Goal: Communication & Community: Answer question/provide support

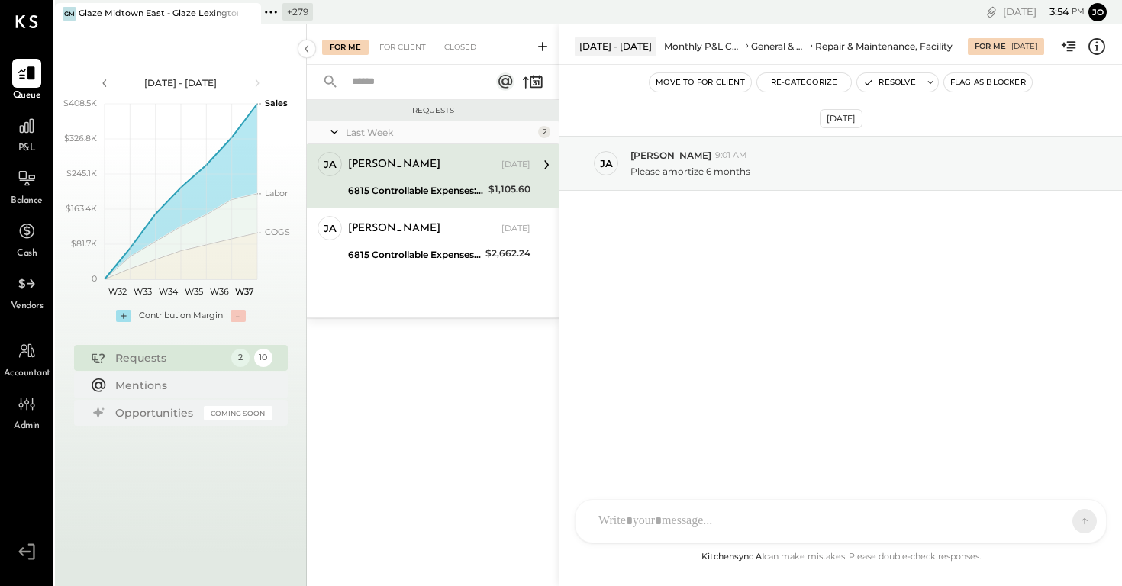
click at [273, 14] on icon at bounding box center [271, 12] width 20 height 20
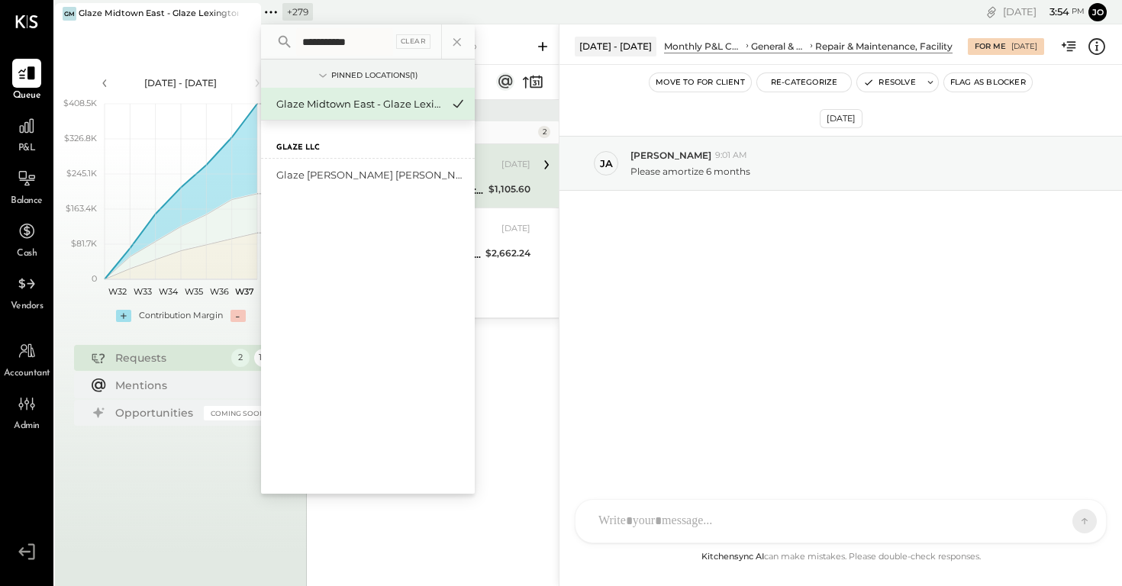
type input "**********"
click at [392, 195] on div "Glaze LLC Glaze Teriyaki Bryant Park - Glaze Bryant Park LLC" at bounding box center [368, 307] width 214 height 373
click at [388, 178] on div "Glaze [PERSON_NAME] [PERSON_NAME] LLC" at bounding box center [358, 175] width 165 height 15
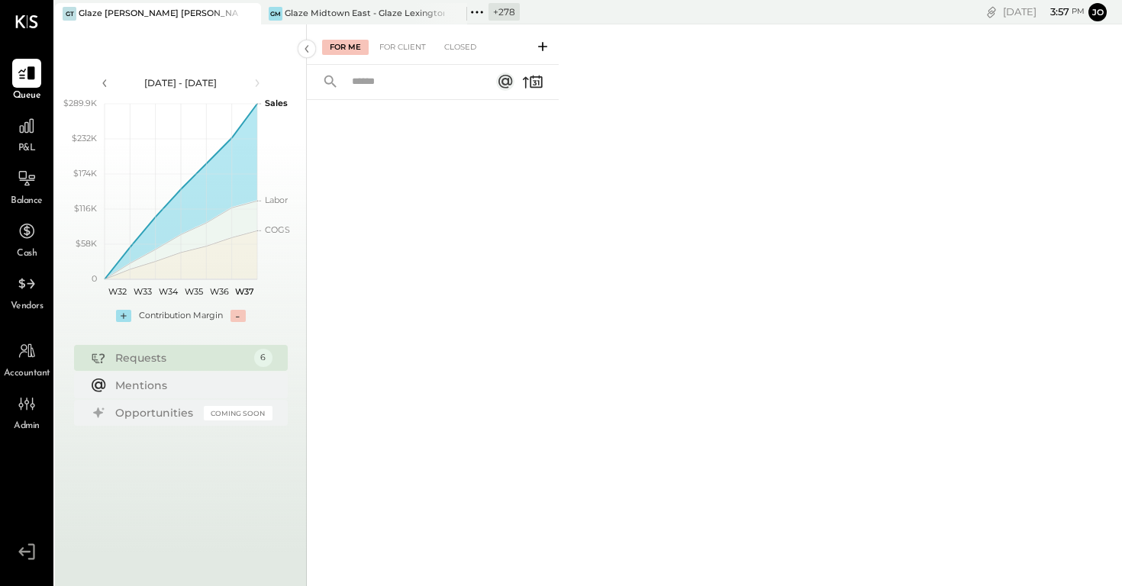
click at [537, 48] on icon at bounding box center [542, 46] width 15 height 15
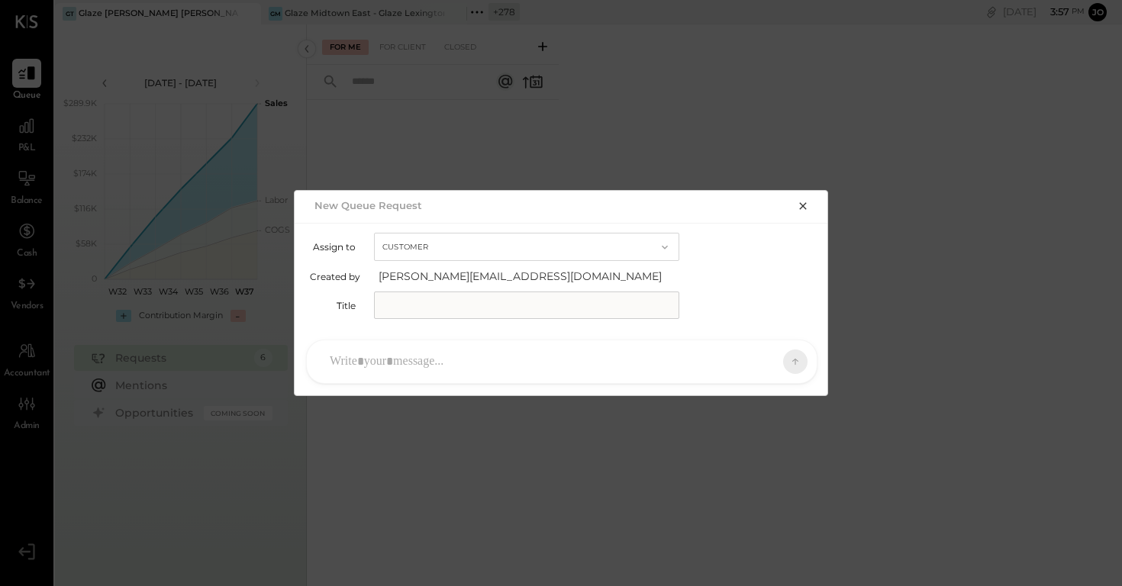
click at [573, 234] on button "Customer" at bounding box center [526, 247] width 305 height 28
click at [551, 275] on div "Accountant" at bounding box center [527, 274] width 304 height 27
click at [531, 304] on input "text" at bounding box center [526, 305] width 305 height 27
type input "**********"
click at [535, 357] on div at bounding box center [548, 362] width 452 height 34
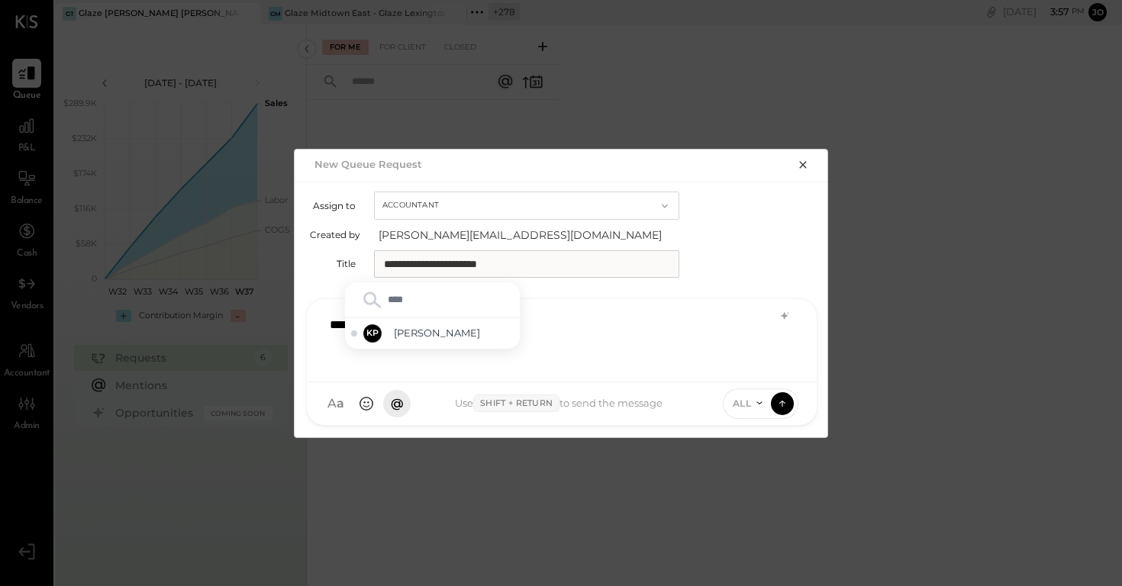
type input "*****"
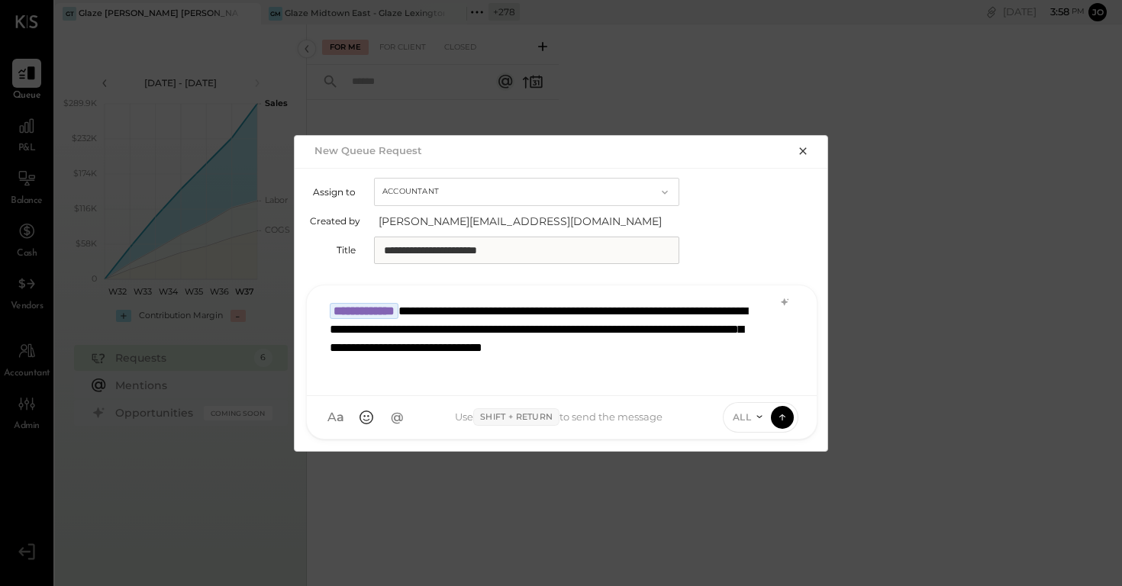
click at [534, 370] on div "**********" at bounding box center [561, 339] width 479 height 89
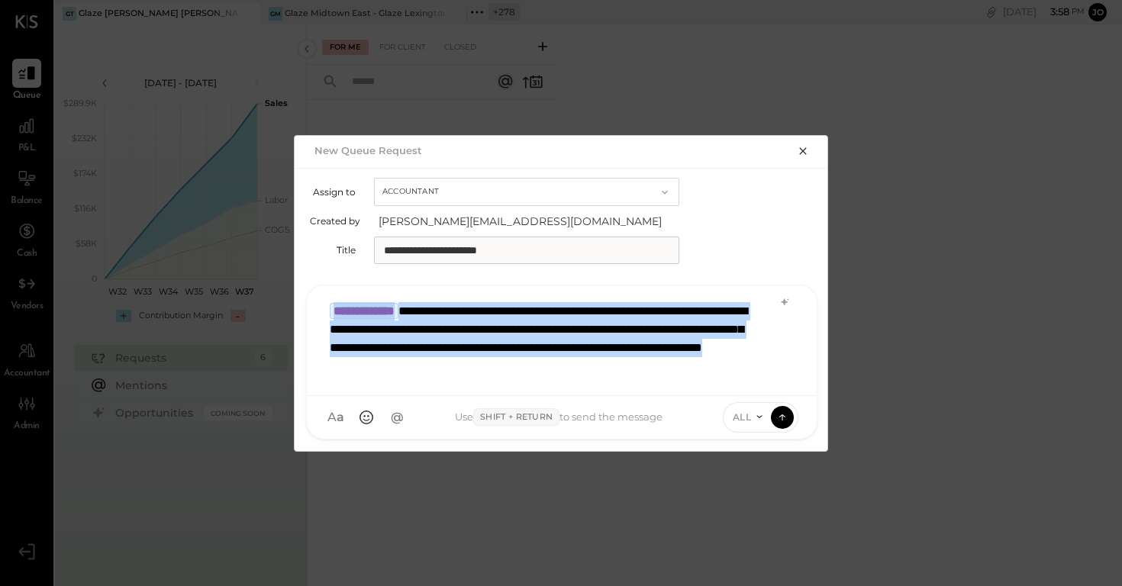
click at [754, 360] on div "**********" at bounding box center [561, 339] width 479 height 89
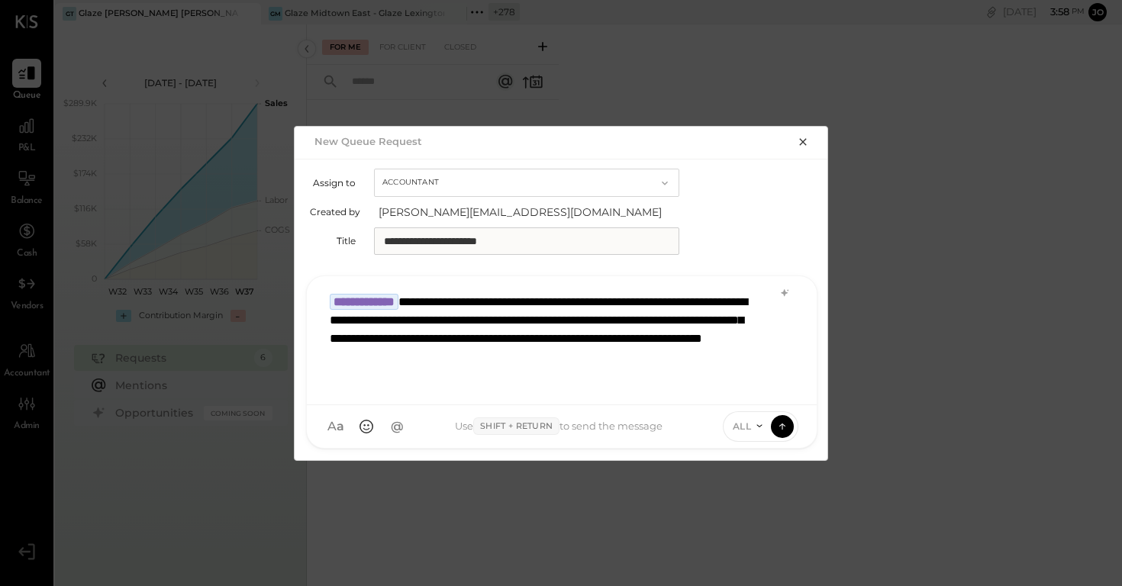
scroll to position [1, 0]
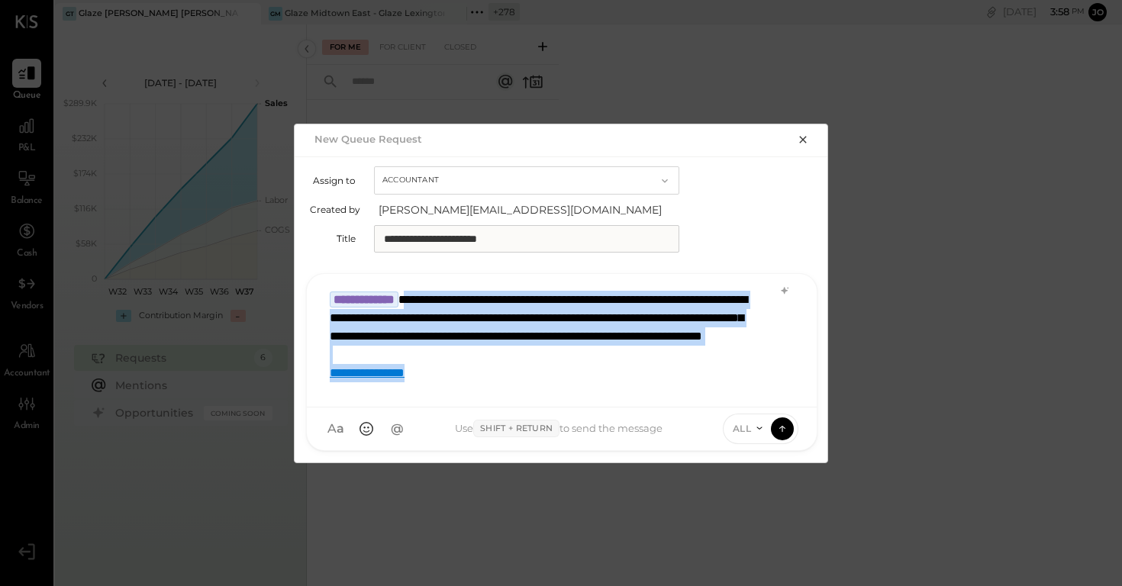
drag, startPoint x: 440, startPoint y: 298, endPoint x: 548, endPoint y: 398, distance: 147.5
click at [548, 398] on div "**********" at bounding box center [562, 341] width 510 height 134
click at [466, 383] on div "**********" at bounding box center [542, 373] width 425 height 18
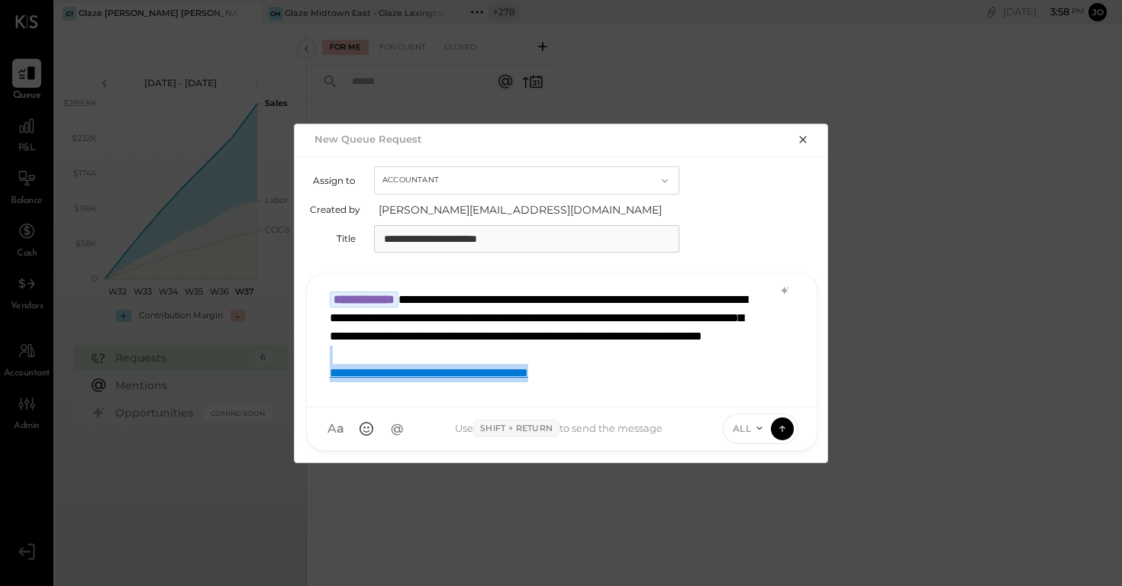
drag, startPoint x: 370, startPoint y: 369, endPoint x: 592, endPoint y: 430, distance: 230.4
click at [592, 430] on div "**********" at bounding box center [562, 362] width 512 height 178
drag, startPoint x: 463, startPoint y: 389, endPoint x: 293, endPoint y: 389, distance: 169.5
click at [294, 389] on div "**********" at bounding box center [561, 294] width 534 height 340
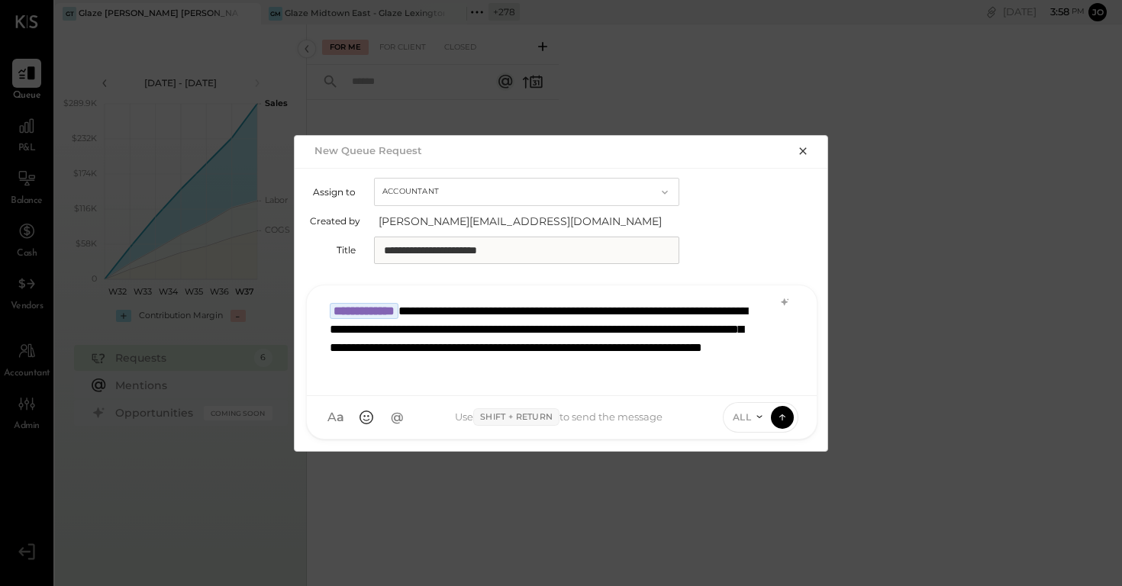
click at [747, 418] on span "ALL" at bounding box center [742, 417] width 19 height 13
click at [769, 385] on div "INTERNAL" at bounding box center [769, 379] width 90 height 25
click at [782, 415] on icon at bounding box center [783, 416] width 14 height 15
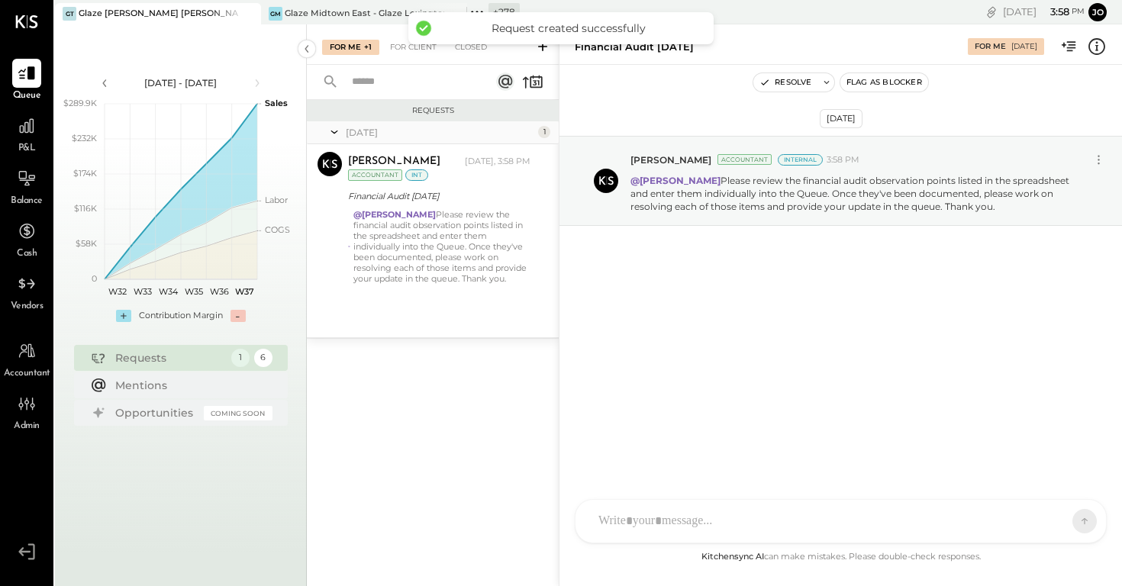
click at [745, 538] on div "KP Kapil Pandya TP Tarang Padia PJ Pravin Jangid MC Meghna Chavda AJ Akshay Jai…" at bounding box center [841, 521] width 532 height 44
paste div
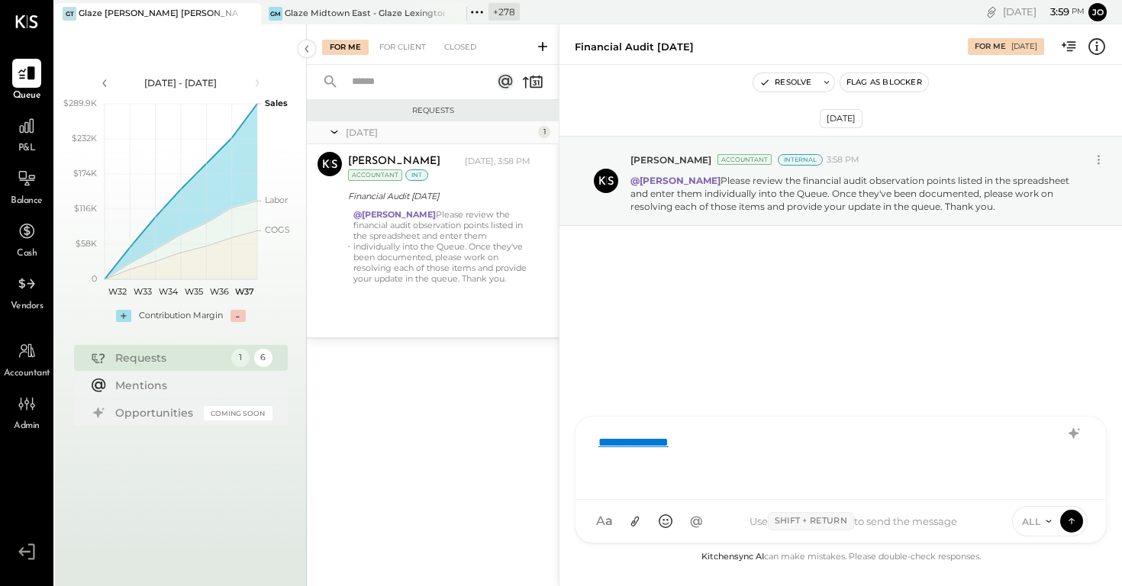
click at [645, 437] on link "**********" at bounding box center [634, 442] width 70 height 11
click at [647, 444] on link "**********" at bounding box center [634, 442] width 70 height 11
click at [1033, 521] on span "ALL" at bounding box center [1031, 521] width 19 height 13
click at [1050, 486] on div "INTERNAL" at bounding box center [1058, 483] width 90 height 25
click at [1080, 528] on button at bounding box center [1071, 520] width 23 height 23
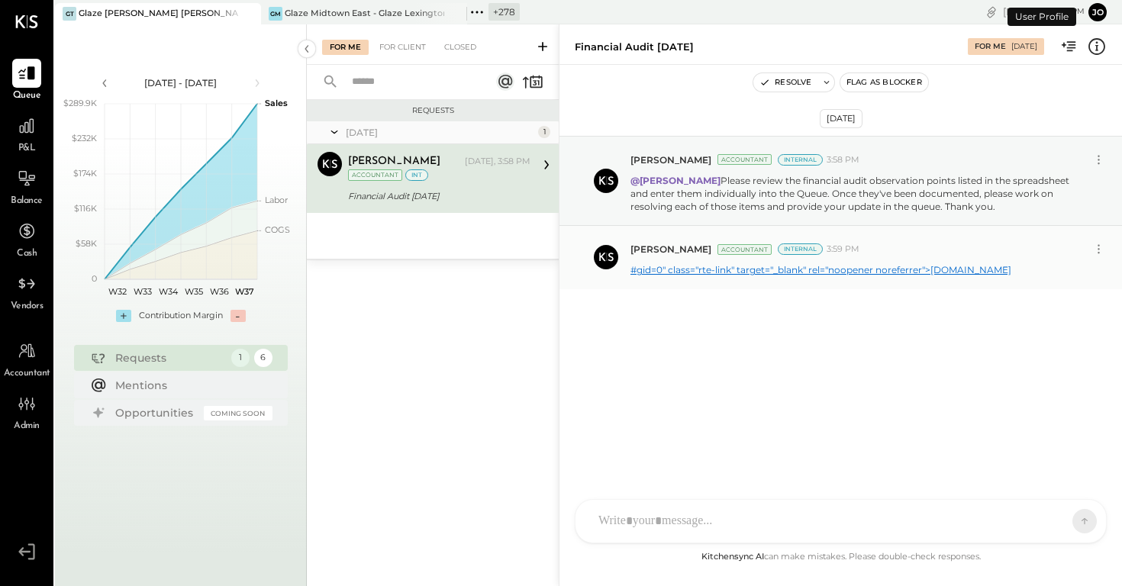
click at [733, 270] on link "#gid=0" class="rte-link" target="_blank" rel="noopener noreferrer">[DOMAIN_NAME]" at bounding box center [821, 269] width 381 height 11
drag, startPoint x: 705, startPoint y: 181, endPoint x: 975, endPoint y: 205, distance: 270.6
click at [975, 205] on p "@Kapil Pandya Please review the financial audit observation points listed in th…" at bounding box center [859, 193] width 456 height 39
copy p "Please review the financial audit observation points listed in the spreadsheet …"
click at [478, 6] on icon at bounding box center [477, 12] width 20 height 20
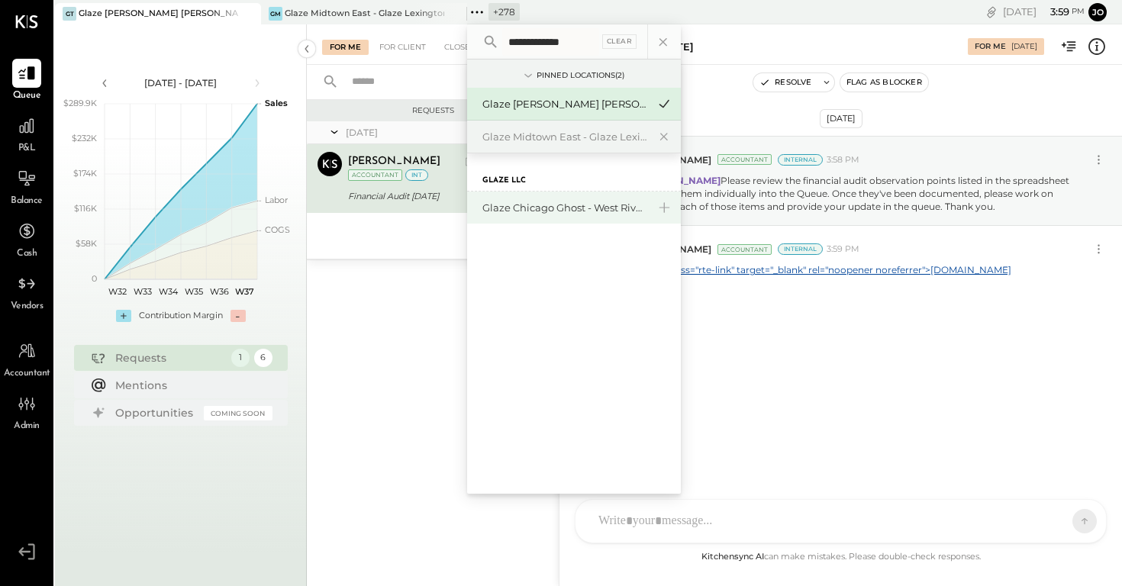
type input "**********"
click at [542, 210] on div "Glaze Chicago Ghost - West River Rice LLC" at bounding box center [565, 208] width 165 height 15
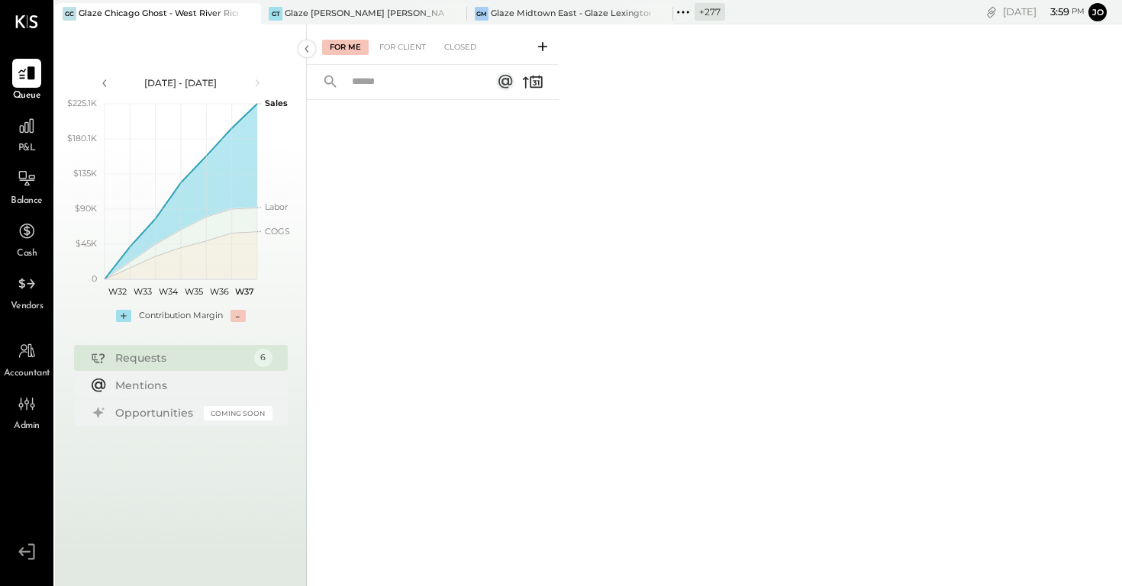
click at [540, 48] on icon at bounding box center [542, 46] width 15 height 15
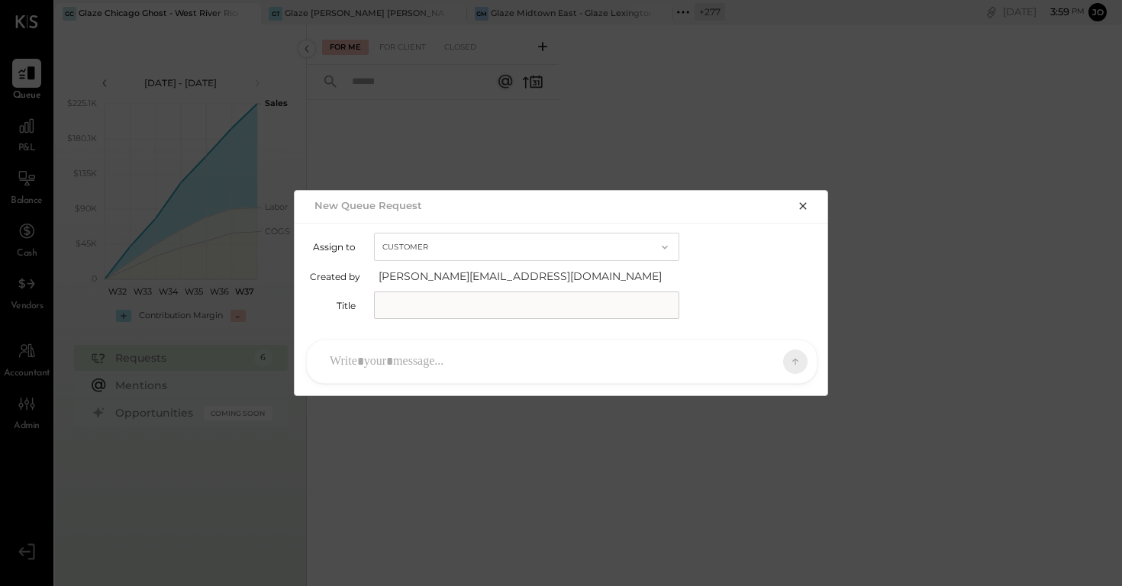
click at [542, 251] on button "Customer" at bounding box center [526, 247] width 305 height 28
click at [507, 277] on div "Accountant" at bounding box center [527, 274] width 304 height 27
click at [502, 301] on input "text" at bounding box center [526, 305] width 305 height 27
type input "**********"
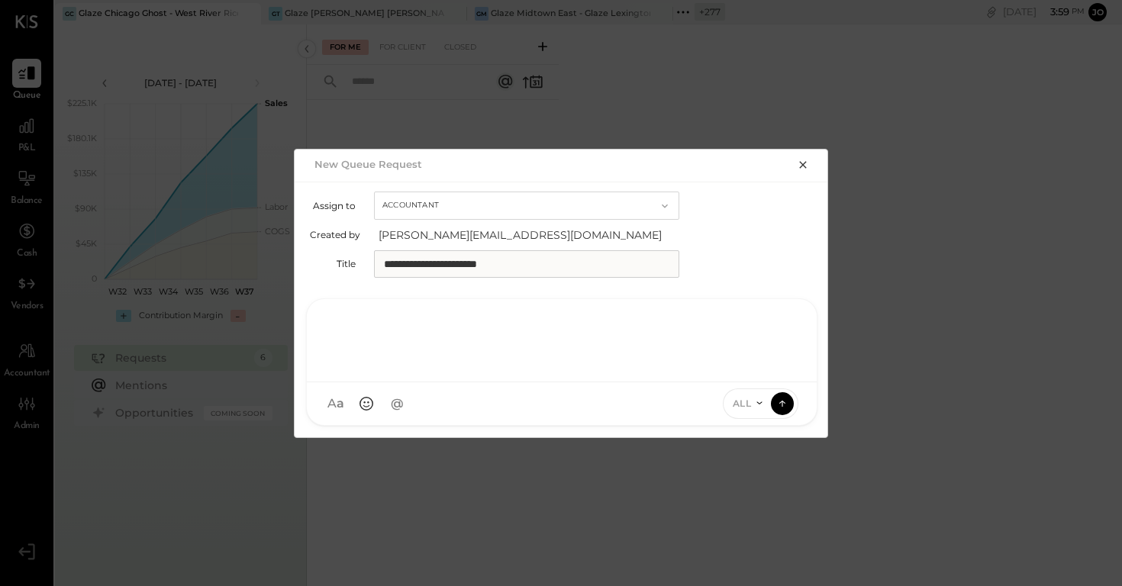
paste div
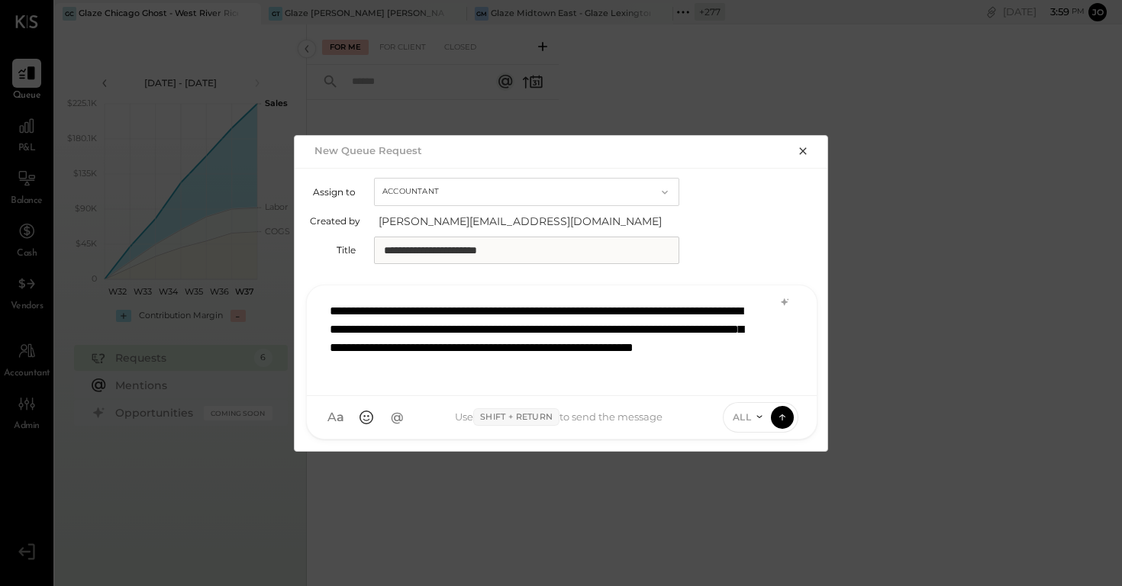
click at [331, 313] on div "**********" at bounding box center [561, 339] width 479 height 89
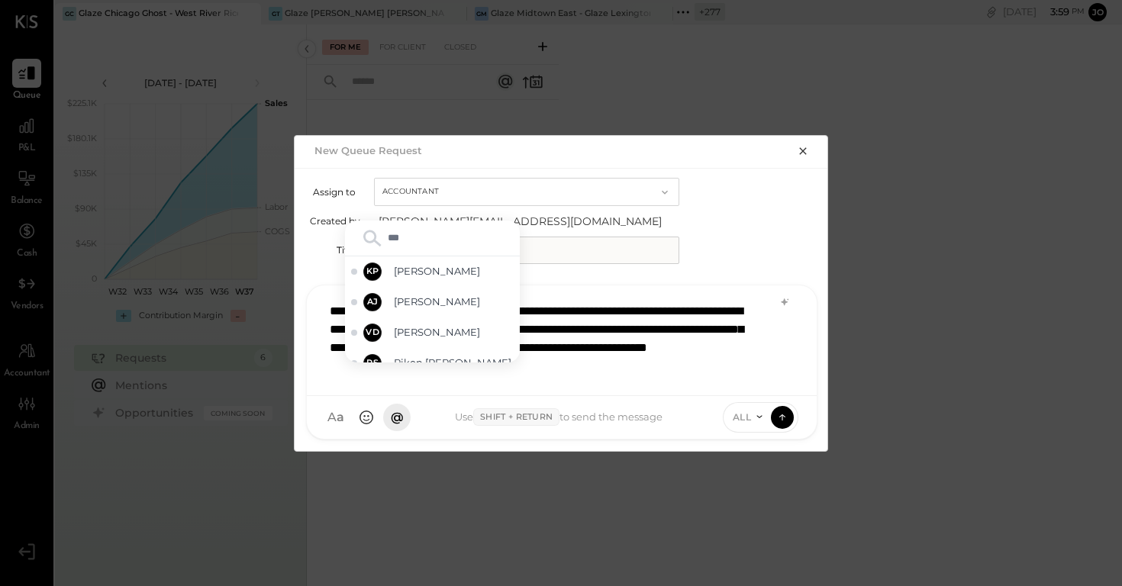
type input "****"
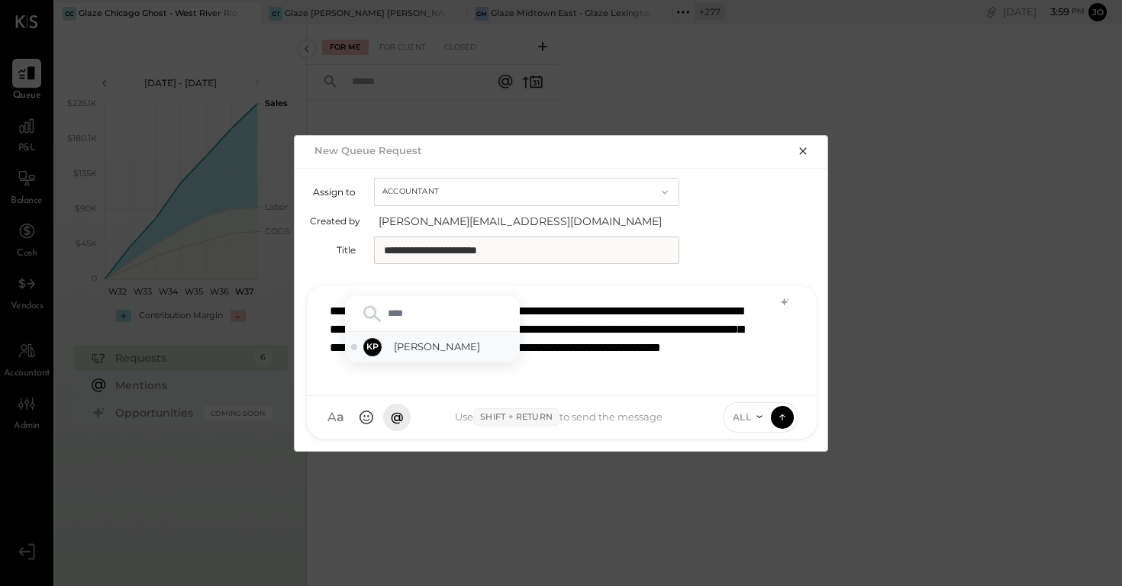
click at [373, 339] on div "KP" at bounding box center [372, 347] width 18 height 18
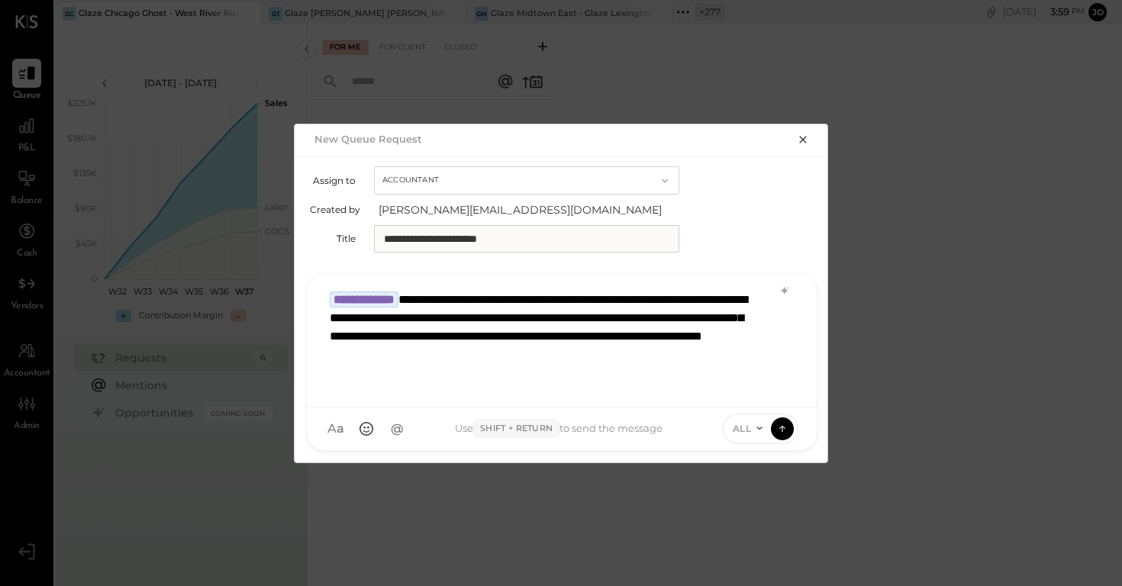
scroll to position [1, 0]
click at [755, 428] on icon at bounding box center [760, 428] width 12 height 12
click at [759, 396] on div "INTERNAL" at bounding box center [769, 391] width 90 height 25
click at [793, 437] on div "INTERNAL" at bounding box center [743, 429] width 109 height 31
click at [788, 433] on icon at bounding box center [783, 428] width 14 height 15
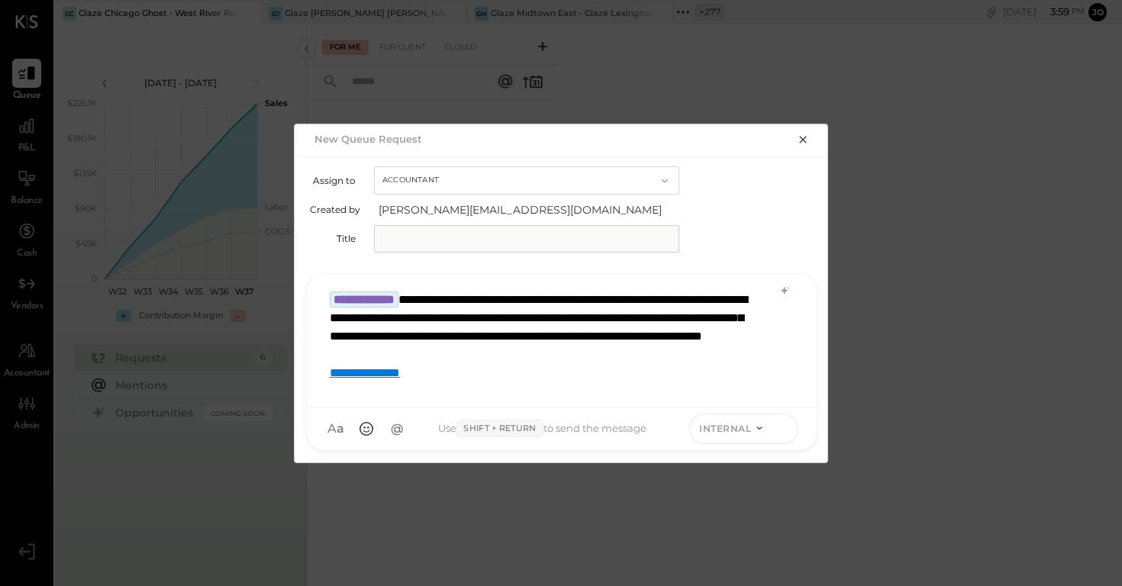
scroll to position [0, 0]
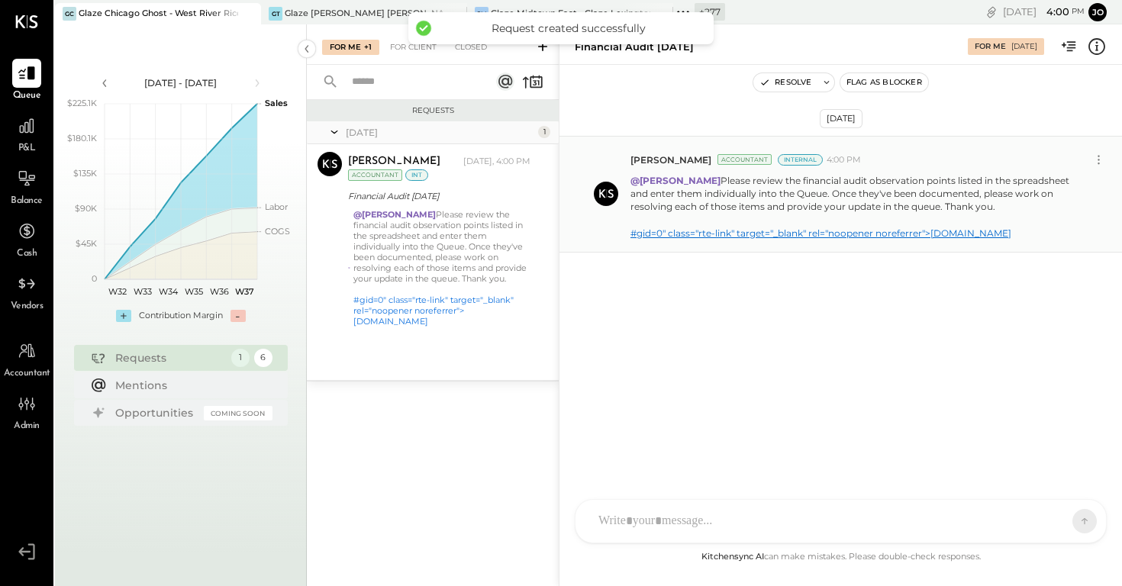
click at [774, 234] on link "#gid=0" class="rte-link" target="_blank" rel="noopener noreferrer">[DOMAIN_NAME]" at bounding box center [821, 233] width 381 height 11
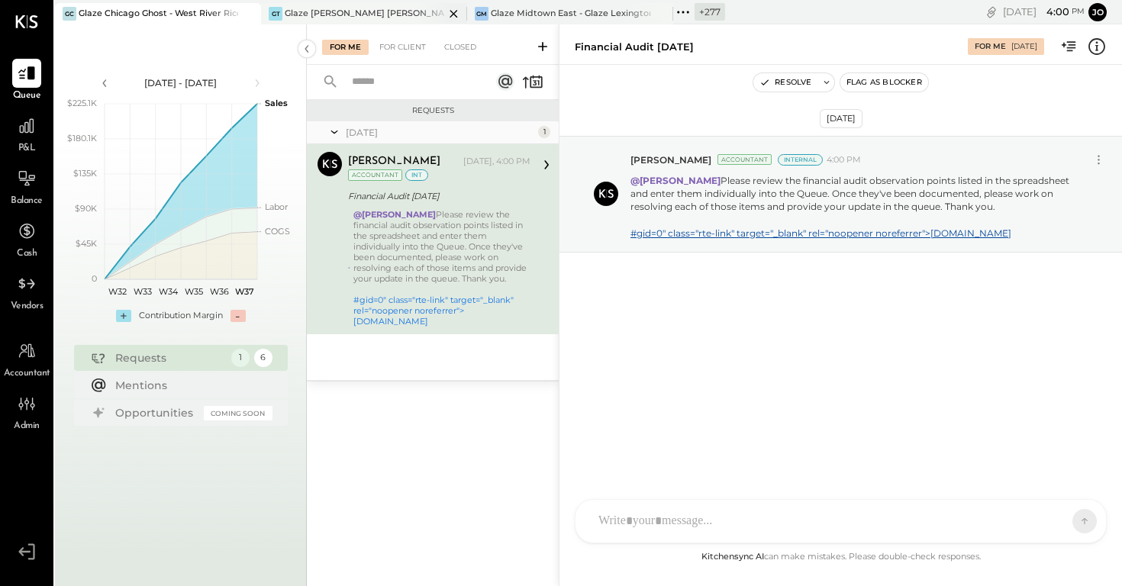
click at [455, 8] on icon at bounding box center [453, 14] width 19 height 18
click at [684, 232] on link "#gid=0" class="rte-link" target="_blank" rel="noopener noreferrer">[DOMAIN_NAME]" at bounding box center [821, 233] width 381 height 11
drag, startPoint x: 708, startPoint y: 179, endPoint x: 1044, endPoint y: 203, distance: 336.8
click at [1044, 203] on p "@[PERSON_NAME] Please review the financial audit observation points listed in t…" at bounding box center [859, 207] width 456 height 66
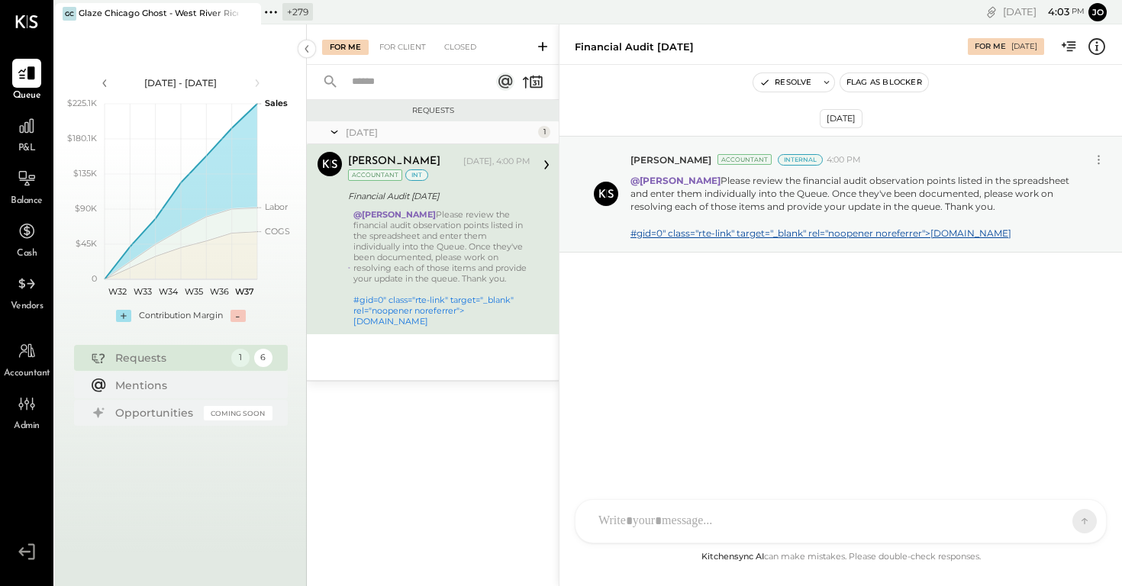
copy p "Please review the financial audit observation points listed in the spreadsheet …"
click at [276, 12] on icon at bounding box center [276, 12] width 2 height 2
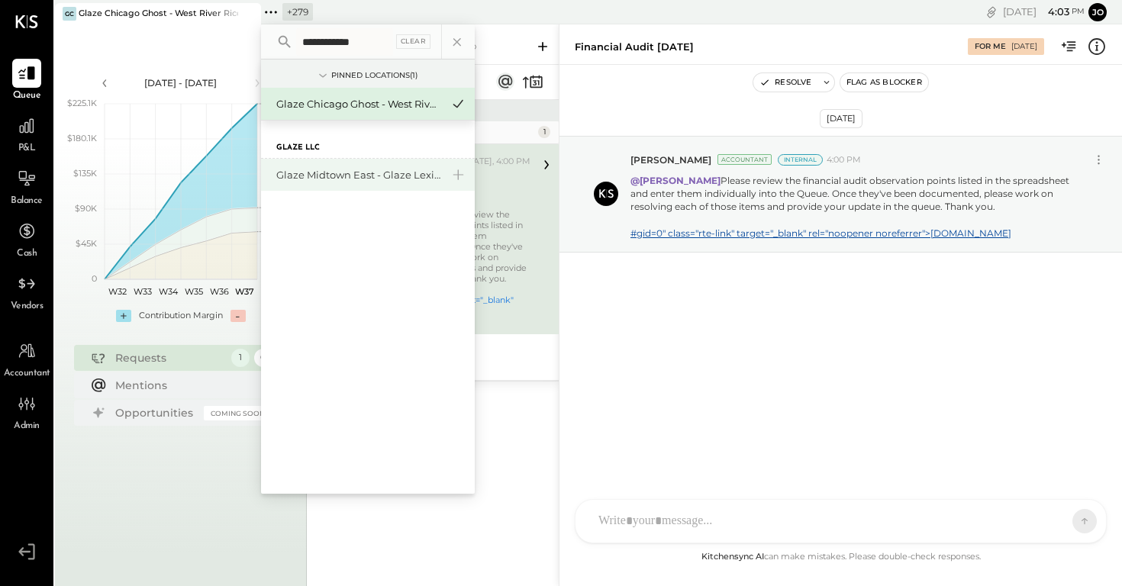
type input "**********"
click at [353, 170] on div "Glaze Midtown East - Glaze Lexington One LLC" at bounding box center [358, 175] width 165 height 15
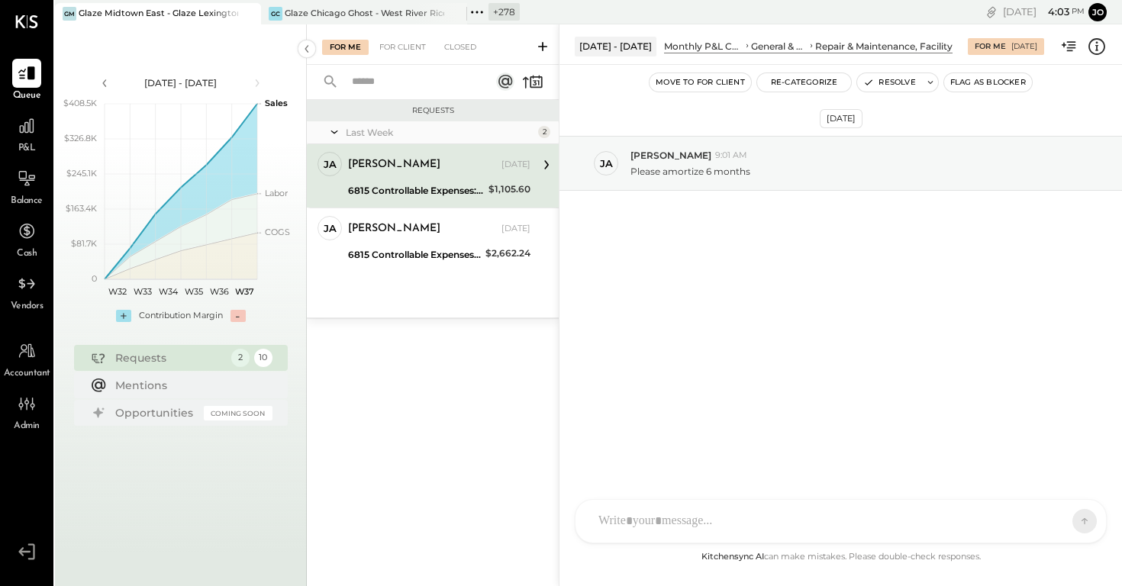
click at [544, 46] on icon at bounding box center [542, 46] width 9 height 9
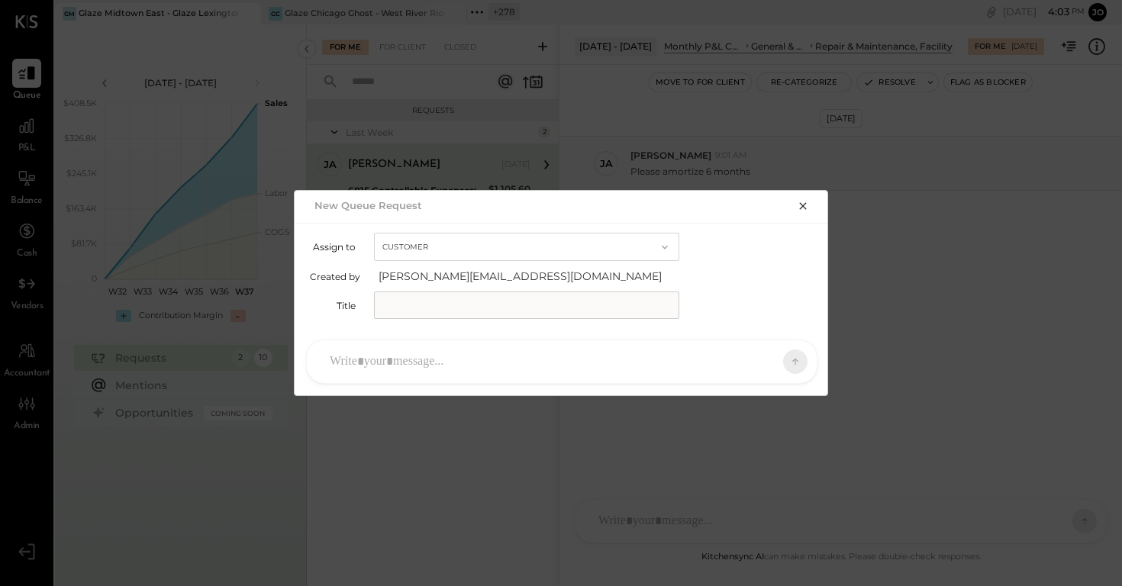
click at [599, 257] on button "Customer" at bounding box center [526, 247] width 305 height 28
click at [556, 283] on div "Accountant" at bounding box center [527, 274] width 304 height 27
click at [541, 306] on input "text" at bounding box center [526, 305] width 305 height 27
type input "*"
type input "**********"
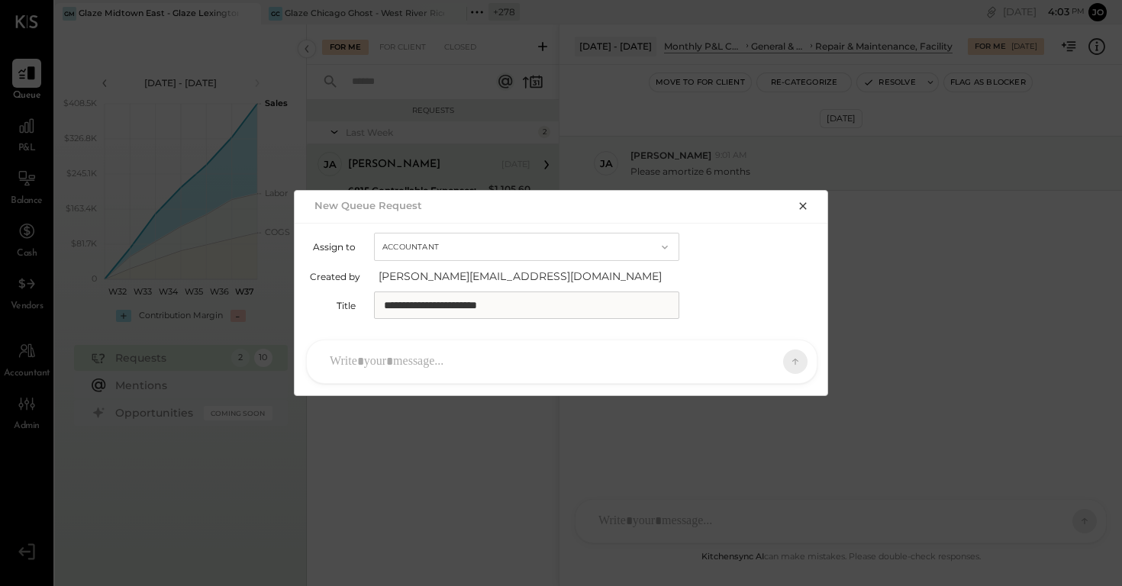
click at [526, 362] on div at bounding box center [548, 362] width 452 height 34
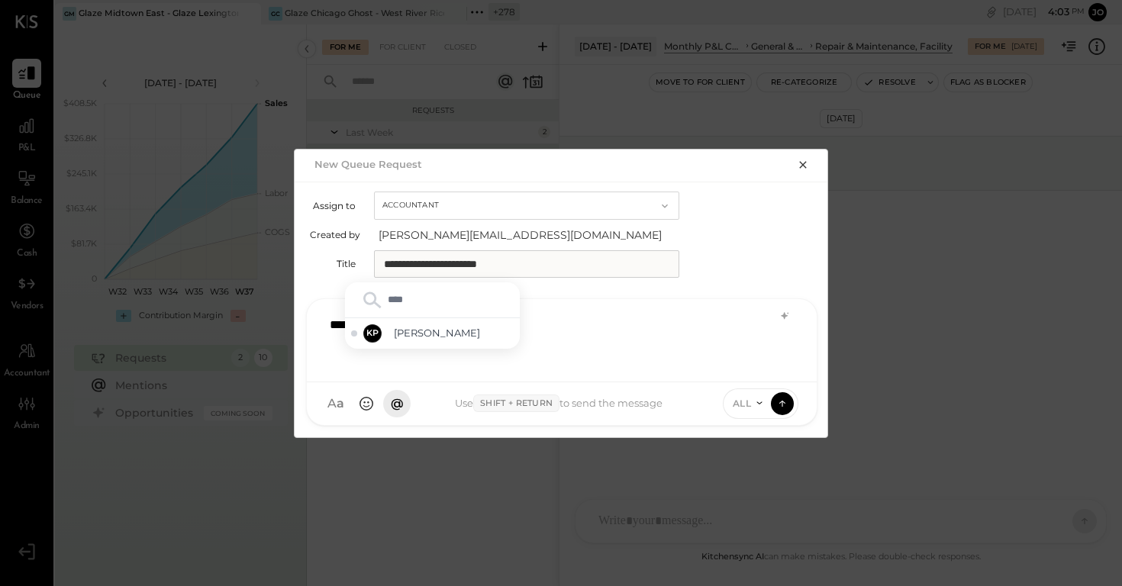
type input "*****"
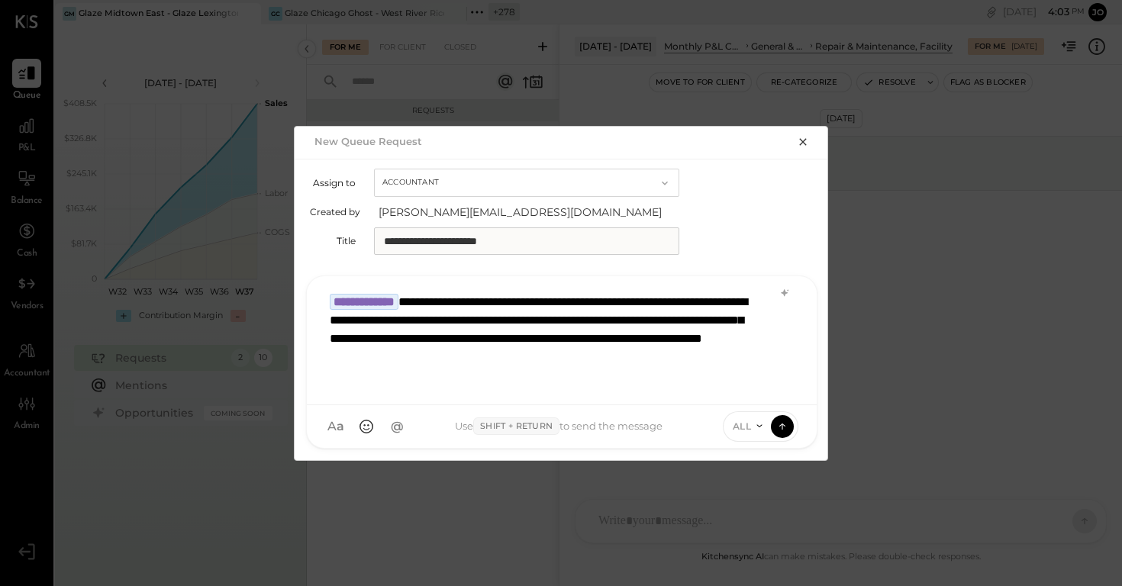
scroll to position [1, 0]
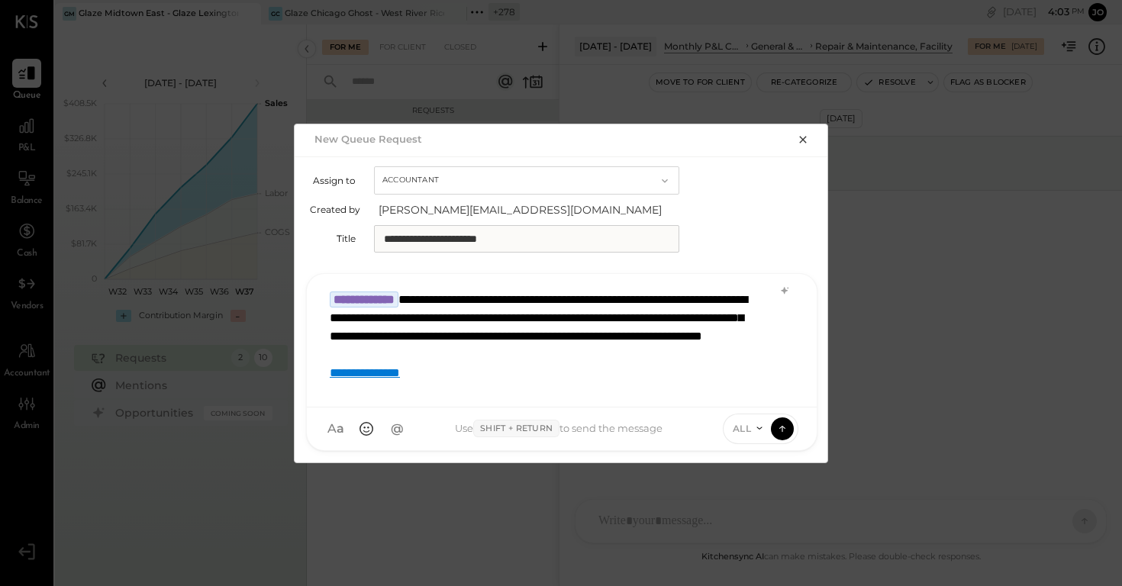
click at [756, 437] on div "ALL" at bounding box center [761, 429] width 76 height 31
click at [751, 425] on div "ALL" at bounding box center [747, 428] width 47 height 13
click at [756, 391] on div "INTERNAL" at bounding box center [769, 391] width 90 height 25
click at [786, 429] on icon at bounding box center [783, 428] width 14 height 15
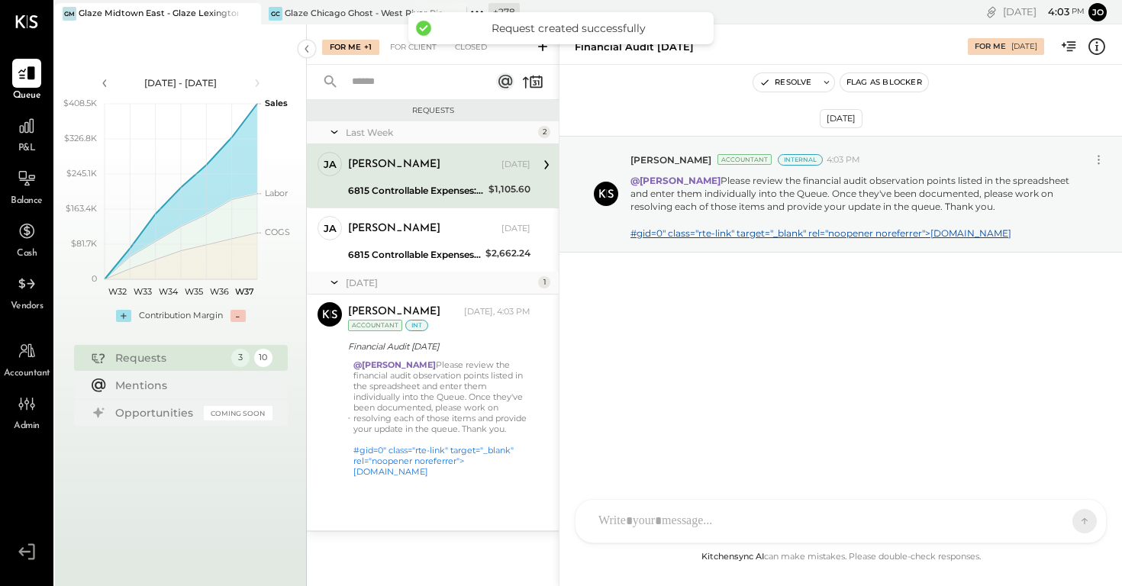
click at [249, 11] on icon at bounding box center [248, 14] width 8 height 8
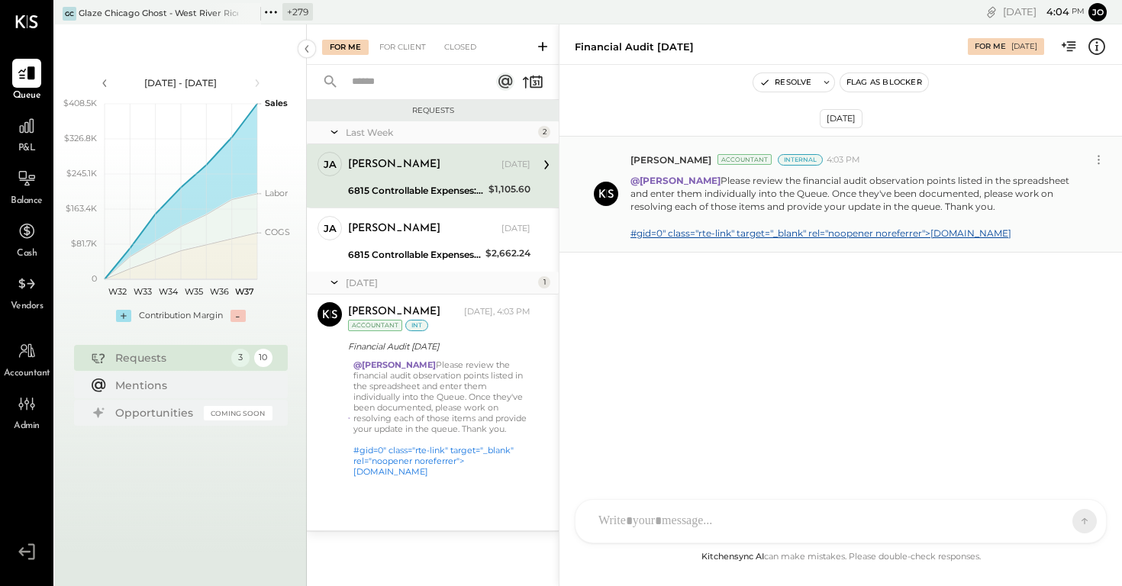
drag, startPoint x: 705, startPoint y: 176, endPoint x: 990, endPoint y: 204, distance: 286.1
click at [991, 204] on p "@Kapil Pandya Please review the financial audit observation points listed in th…" at bounding box center [859, 207] width 456 height 66
copy p "Please review the financial audit observation points listed in the spreadsheet …"
click at [252, 12] on icon at bounding box center [247, 14] width 19 height 18
click at [69, 6] on icon at bounding box center [65, 12] width 20 height 20
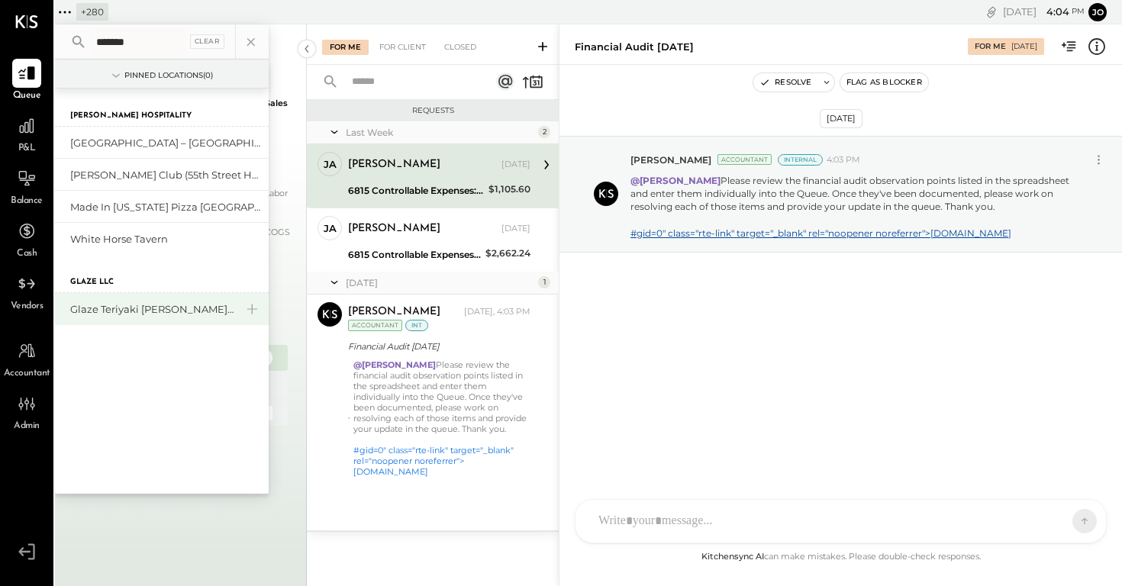
type input "******"
click at [108, 307] on div "Glaze Teriyaki [PERSON_NAME] Street - [PERSON_NAME] River [PERSON_NAME] LLC" at bounding box center [152, 309] width 165 height 15
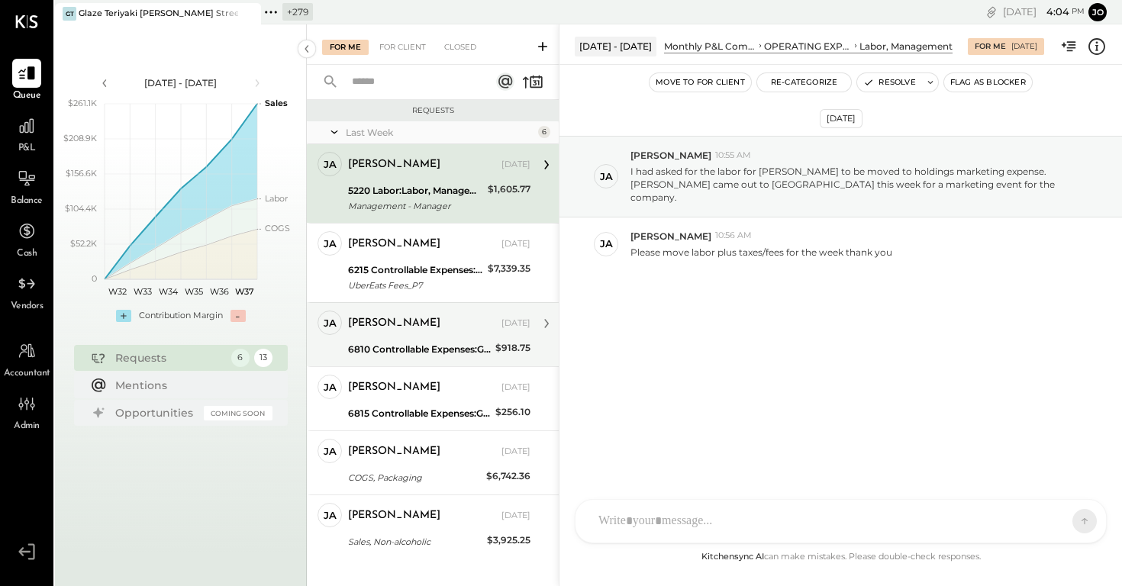
scroll to position [20, 0]
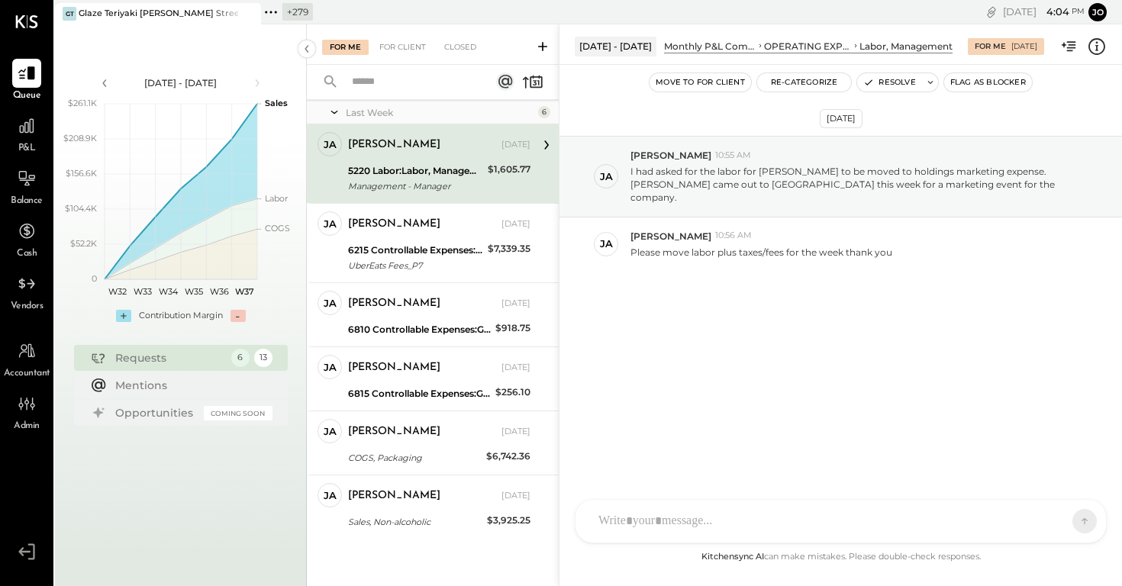
click at [527, 49] on div "For Me For Client Closed" at bounding box center [433, 44] width 252 height 40
click at [531, 49] on button at bounding box center [543, 46] width 24 height 18
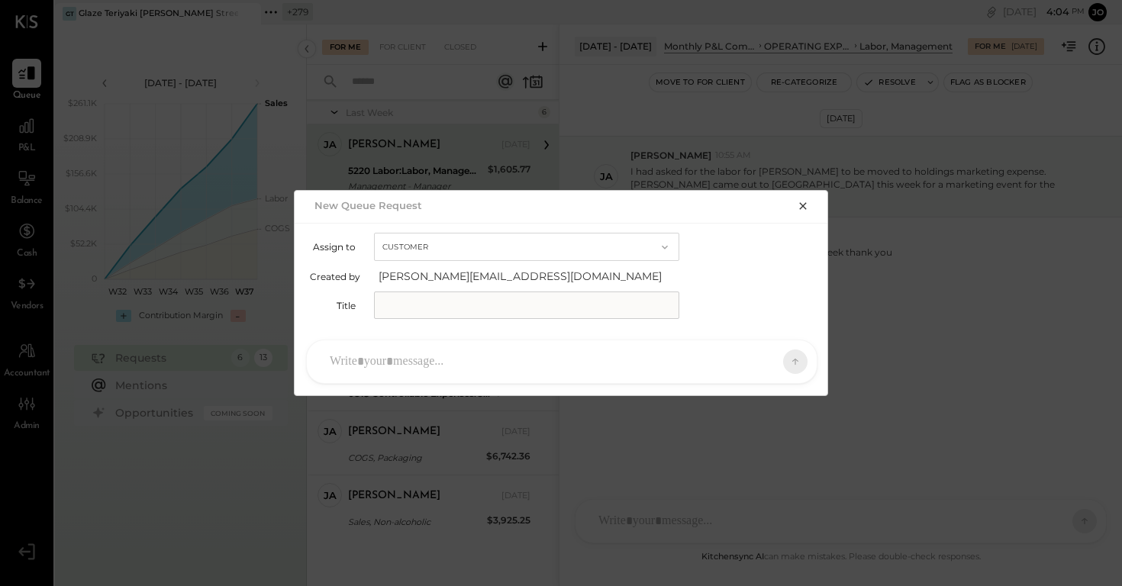
click at [567, 257] on button "Customer" at bounding box center [526, 247] width 305 height 28
click at [531, 294] on input "text" at bounding box center [526, 305] width 305 height 27
click at [527, 259] on button "Customer" at bounding box center [526, 247] width 305 height 28
click at [524, 246] on div "Customer" at bounding box center [527, 247] width 304 height 27
click at [524, 247] on button "Customer" at bounding box center [526, 247] width 305 height 28
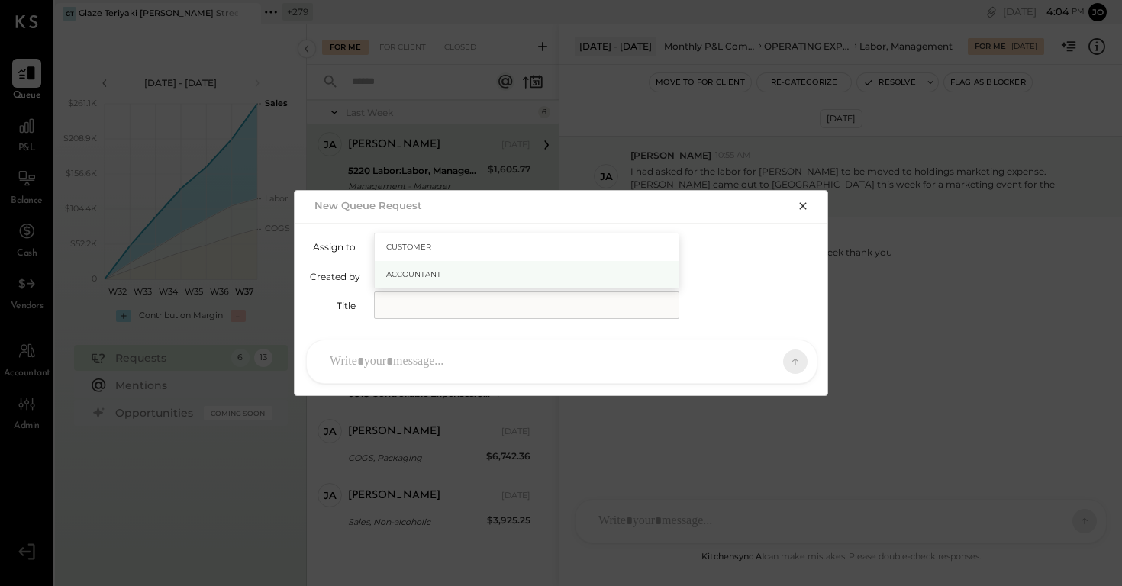
click at [515, 273] on div "Accountant" at bounding box center [527, 274] width 304 height 27
click at [514, 307] on input "text" at bounding box center [526, 305] width 305 height 27
type input "**********"
click at [549, 341] on div at bounding box center [562, 362] width 510 height 43
click at [543, 350] on div at bounding box center [548, 362] width 452 height 34
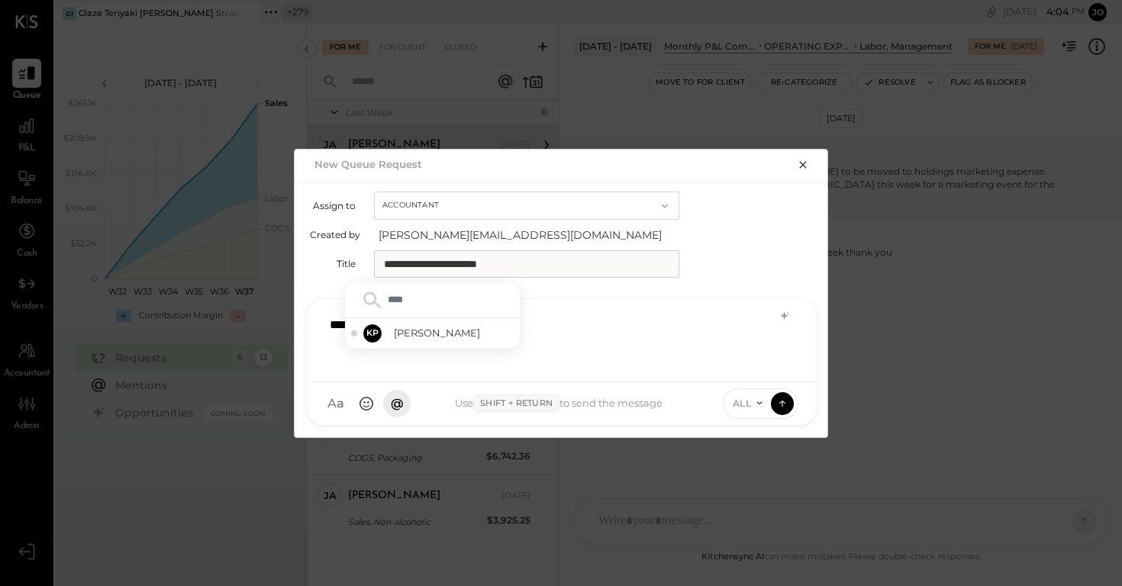
type input "*****"
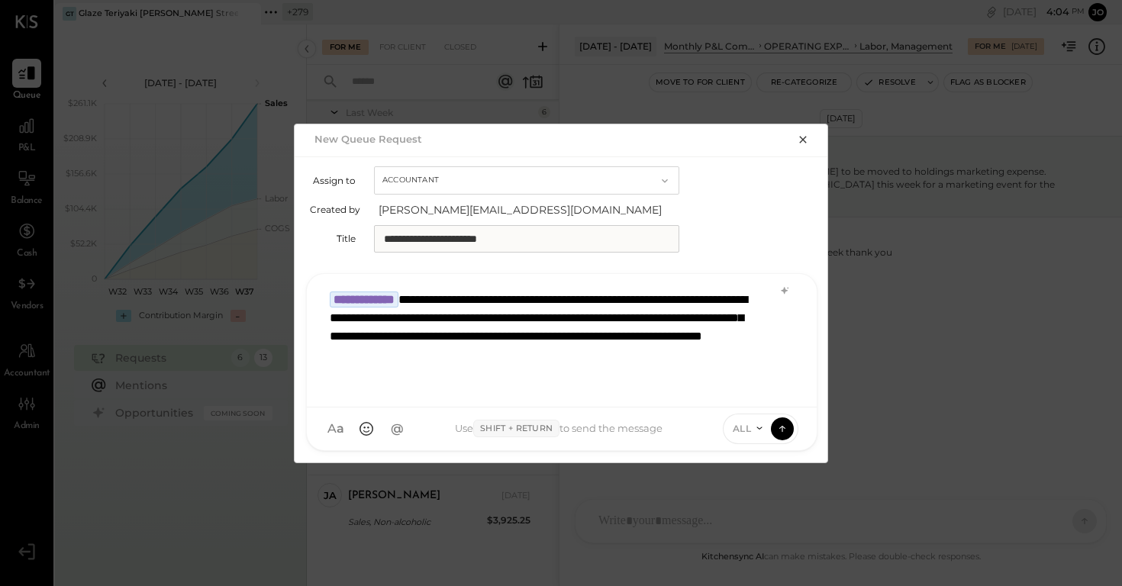
scroll to position [1, 0]
click at [745, 434] on span "ALL" at bounding box center [742, 428] width 19 height 13
click at [755, 400] on div "INTERNAL" at bounding box center [769, 391] width 90 height 25
click at [781, 427] on icon at bounding box center [783, 428] width 14 height 15
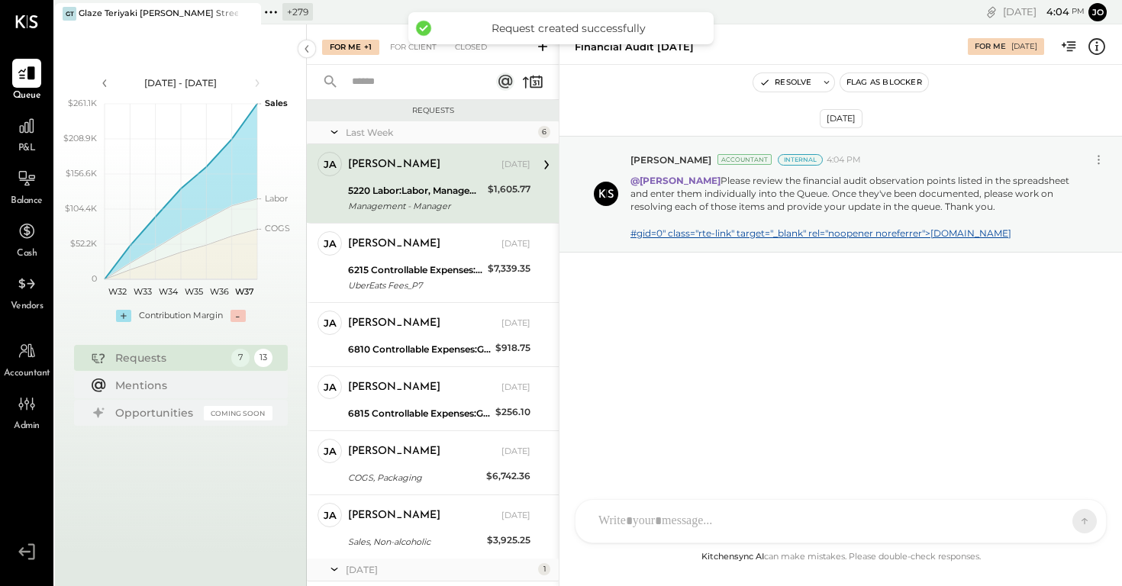
scroll to position [244, 0]
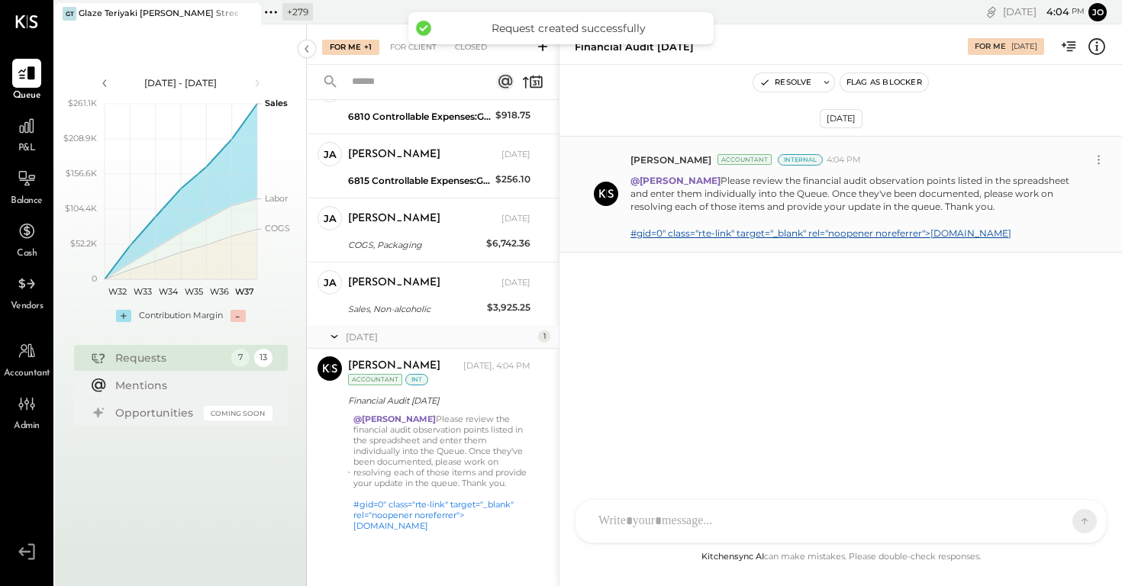
drag, startPoint x: 706, startPoint y: 179, endPoint x: 983, endPoint y: 209, distance: 278.1
click at [983, 209] on p "@Kapil Pandya Please review the financial audit observation points listed in th…" at bounding box center [859, 207] width 456 height 66
copy p "Please review the financial audit observation points listed in the spreadsheet …"
click at [272, 15] on icon at bounding box center [271, 12] width 20 height 20
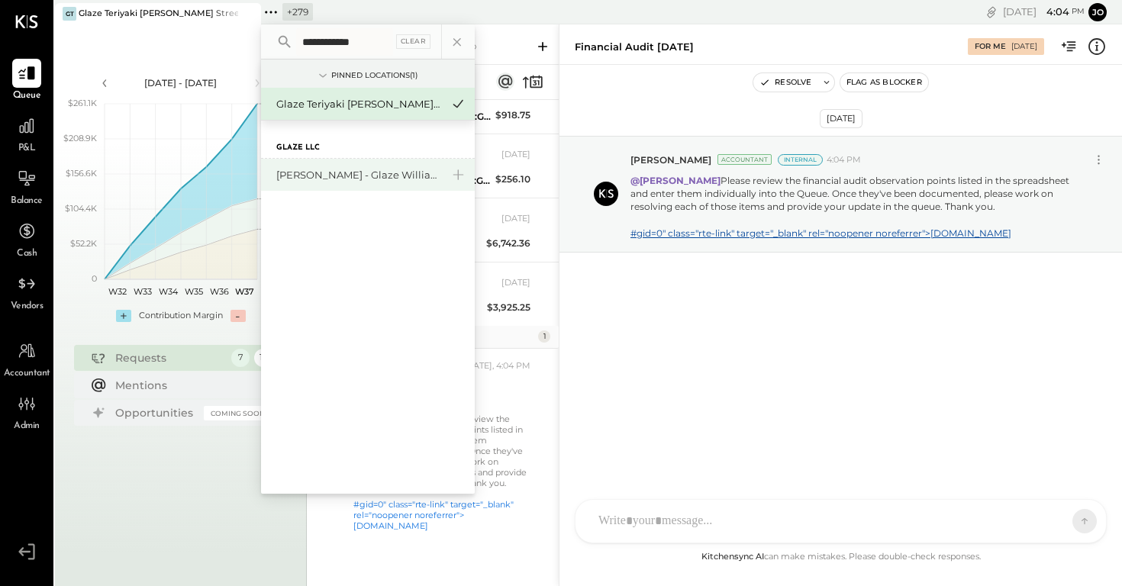
type input "**********"
click at [331, 176] on div "[PERSON_NAME] - Glaze Williamsburg One LLC" at bounding box center [358, 175] width 165 height 15
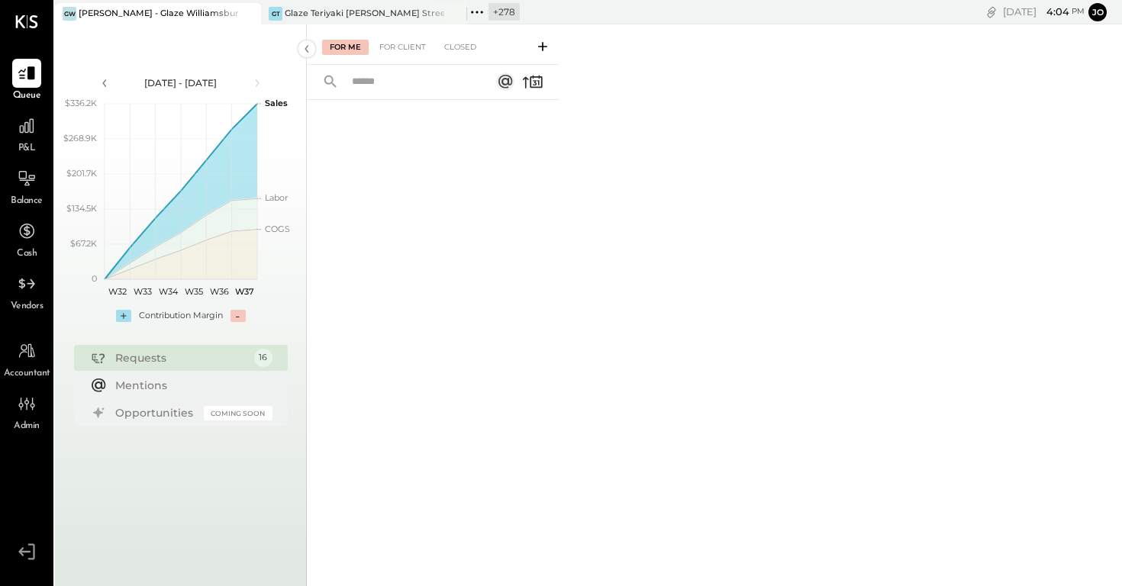
click at [538, 50] on icon at bounding box center [542, 46] width 15 height 15
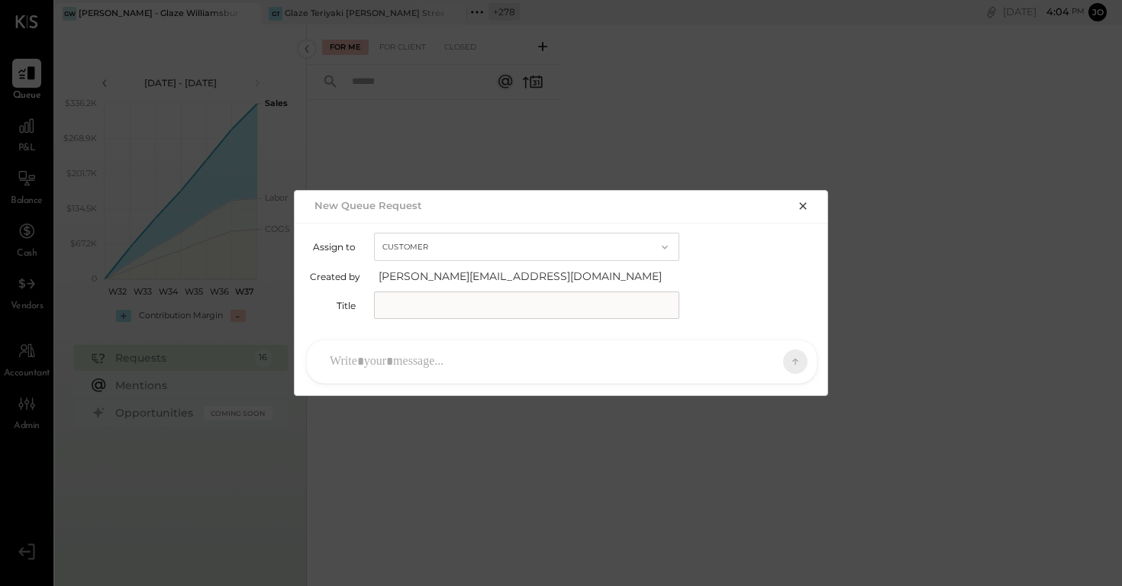
click at [571, 236] on button "Customer" at bounding box center [526, 247] width 305 height 28
click at [544, 272] on div "Accountant" at bounding box center [527, 274] width 304 height 27
click at [529, 304] on input "text" at bounding box center [526, 305] width 305 height 27
type input "**********"
click at [559, 385] on div "KP Kapil Pandya TP Tarang Padia PJ Pravin Jangid MC Meghna Chavda A akshay.jain…" at bounding box center [562, 361] width 534 height 67
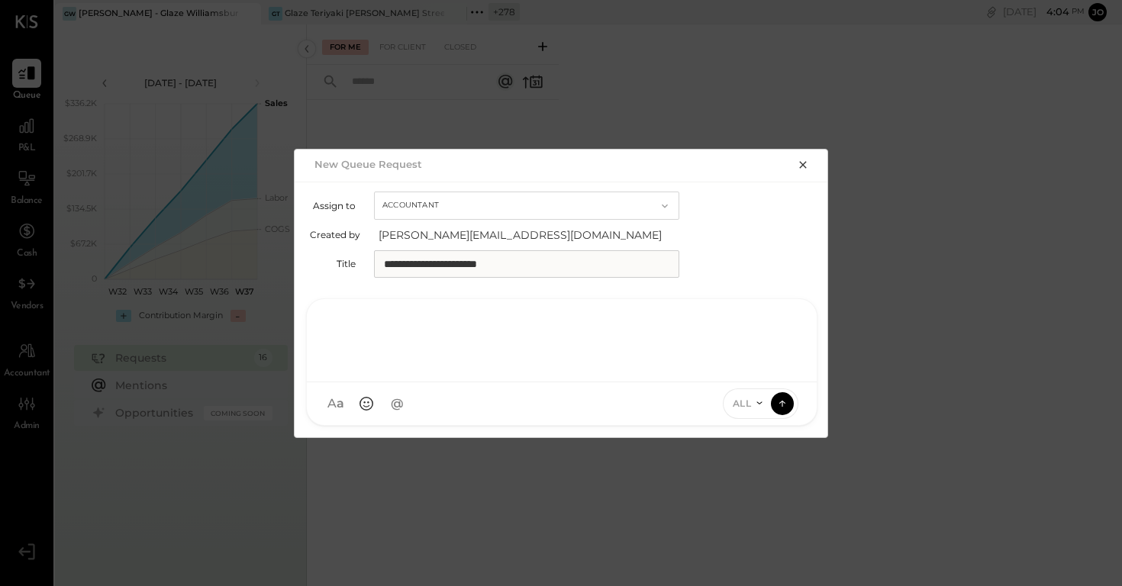
click at [559, 367] on div at bounding box center [561, 338] width 479 height 61
type input "*****"
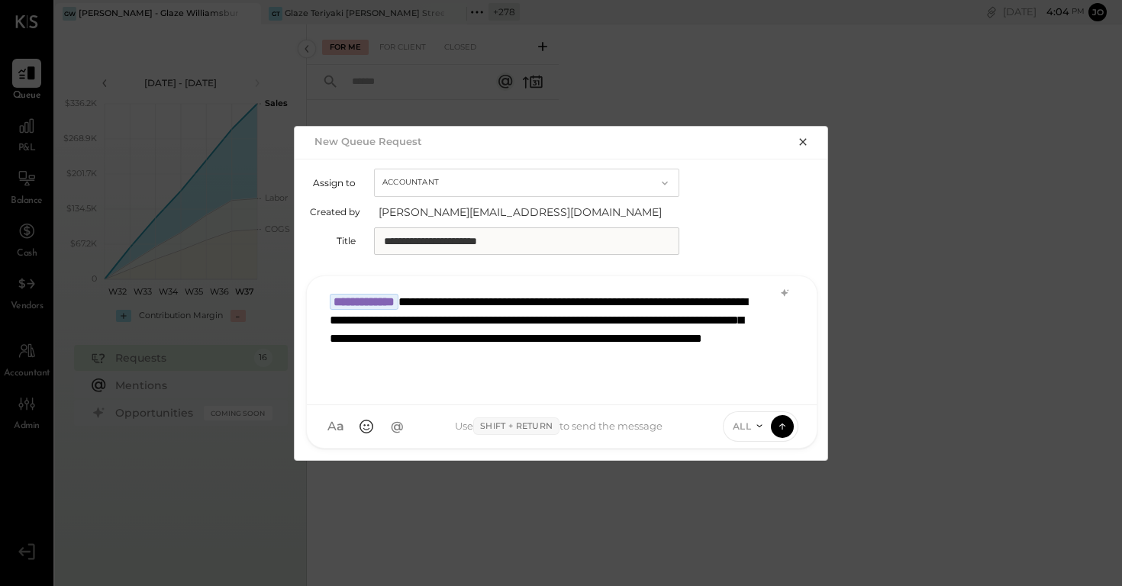
scroll to position [1, 0]
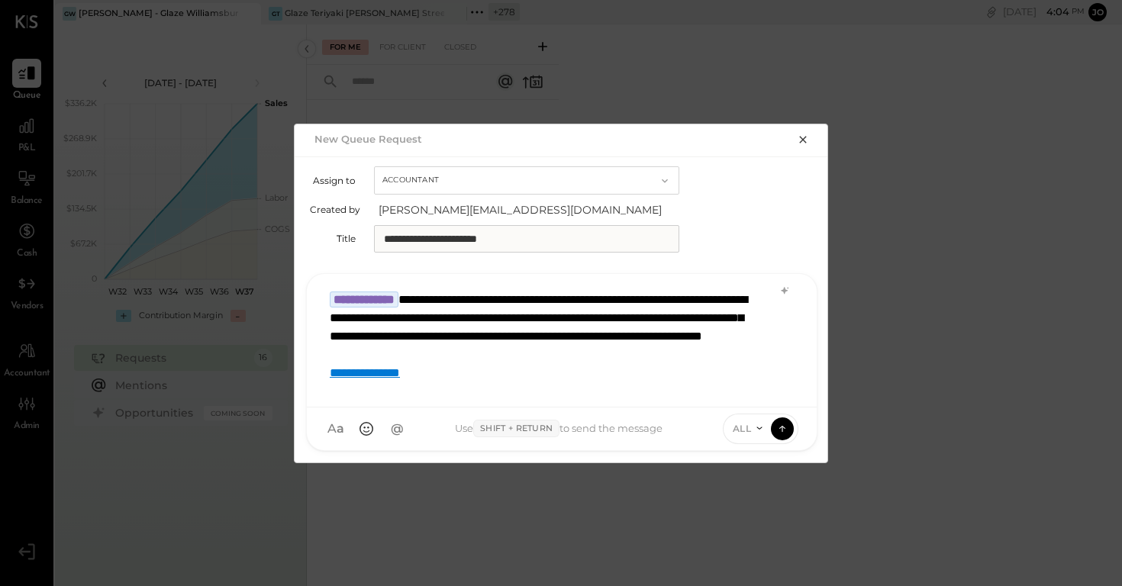
click at [744, 427] on span "ALL" at bounding box center [742, 428] width 19 height 13
click at [759, 392] on div "INTERNAL" at bounding box center [769, 391] width 90 height 25
click at [793, 433] on div "INTERNAL" at bounding box center [743, 429] width 109 height 31
click at [783, 428] on icon at bounding box center [783, 428] width 14 height 15
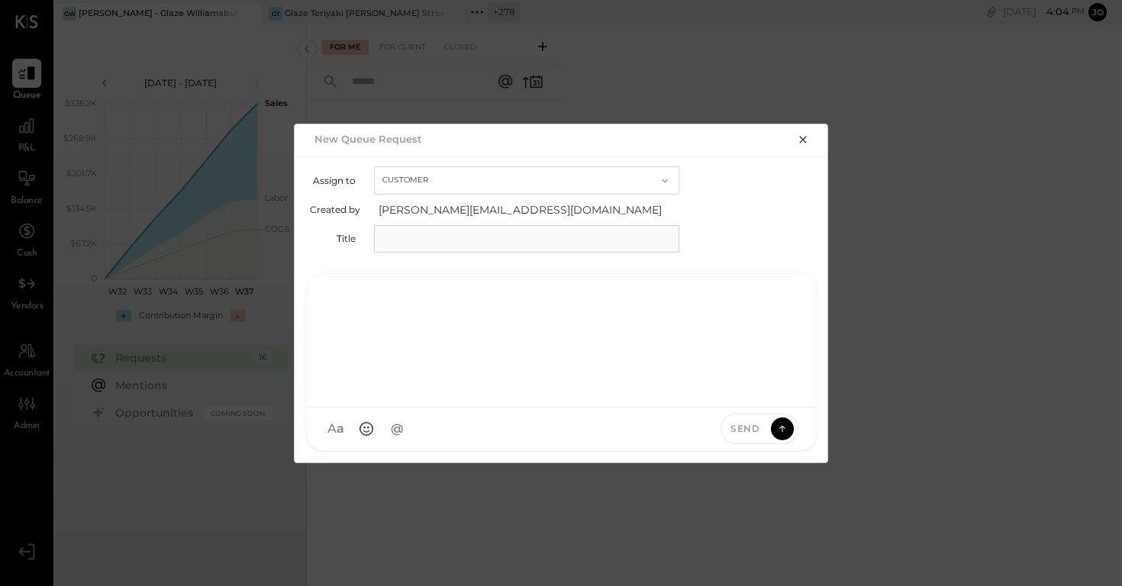
scroll to position [0, 0]
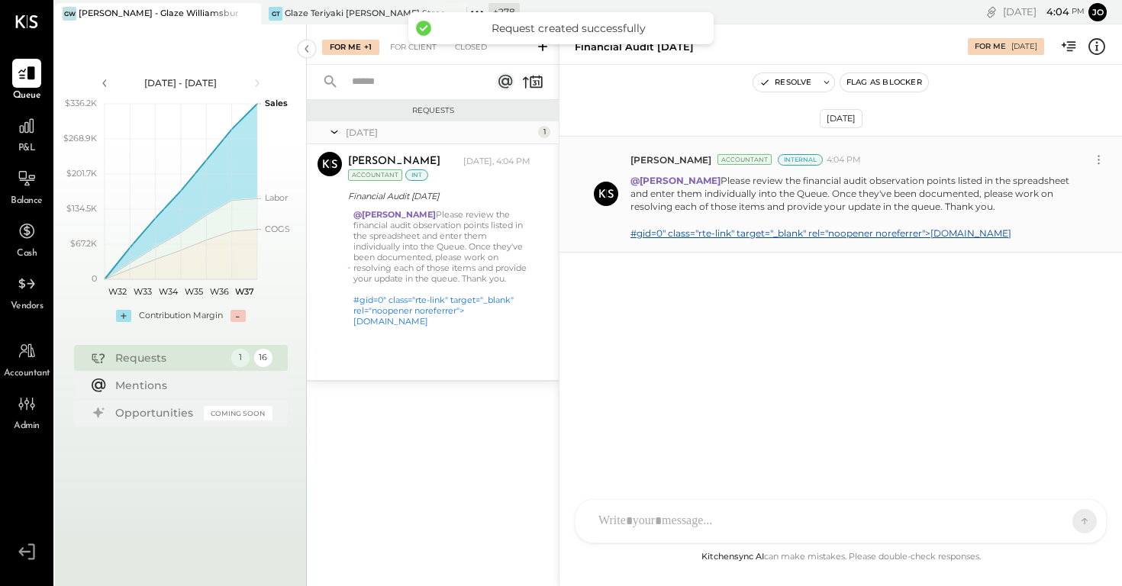
click at [712, 176] on p "@Kapil Pandya Please review the financial audit observation points listed in th…" at bounding box center [859, 207] width 456 height 66
drag, startPoint x: 705, startPoint y: 175, endPoint x: 967, endPoint y: 208, distance: 263.2
click at [967, 208] on p "@Kapil Pandya Please review the financial audit observation points listed in th…" at bounding box center [859, 207] width 456 height 66
copy p "Please review the financial audit observation points listed in the spreadsheet …"
click at [480, 14] on icon at bounding box center [477, 12] width 20 height 20
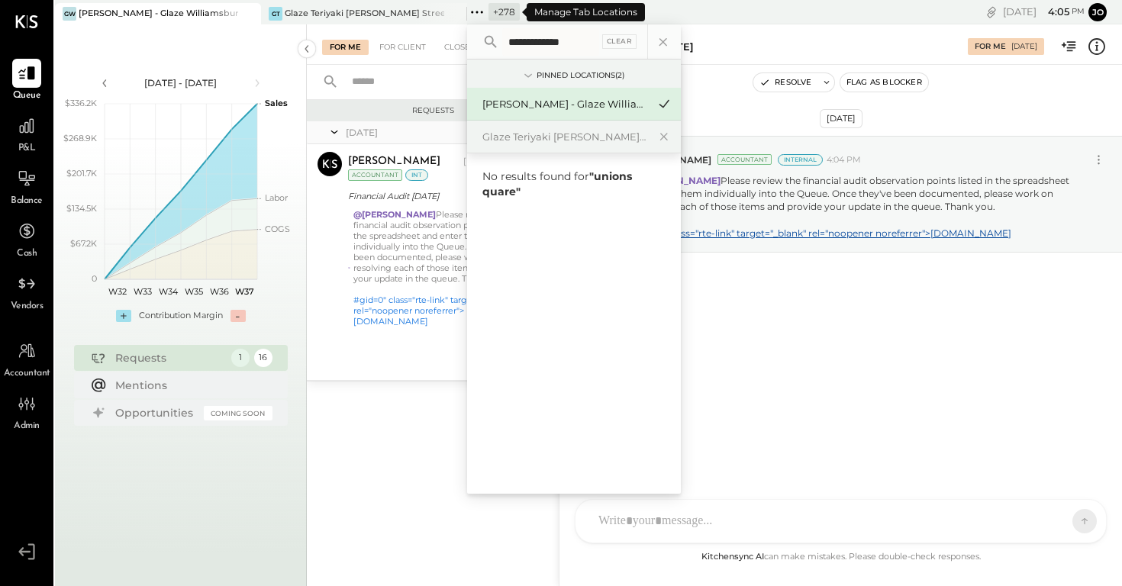
type input "*"
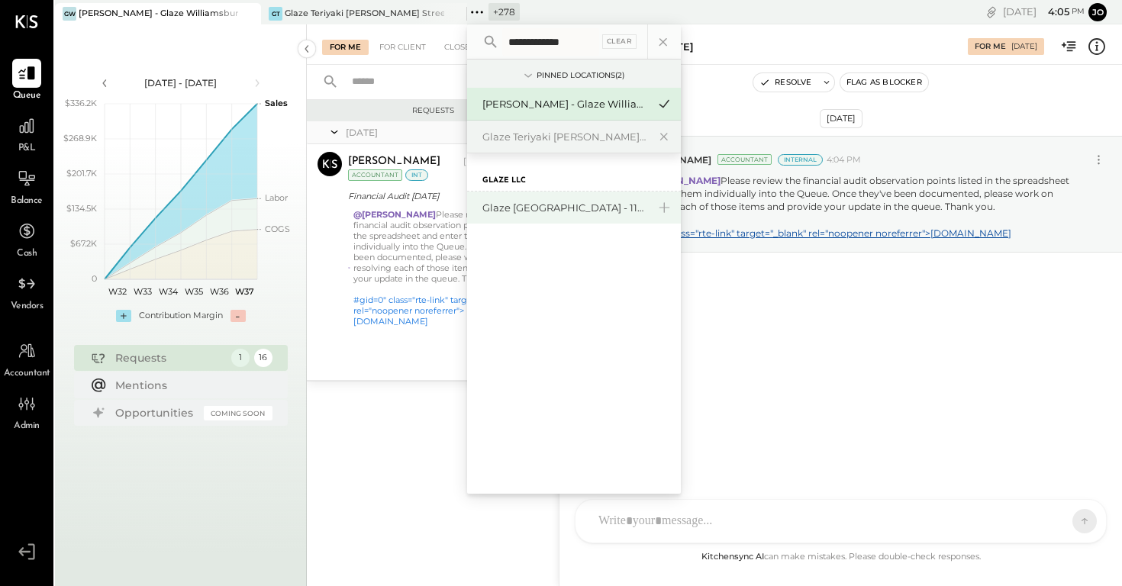
type input "**********"
click at [544, 199] on div "Glaze [GEOGRAPHIC_DATA] - 110 Uni" at bounding box center [574, 208] width 214 height 32
click at [543, 202] on div "Glaze [GEOGRAPHIC_DATA] - 110 Uni" at bounding box center [565, 208] width 165 height 15
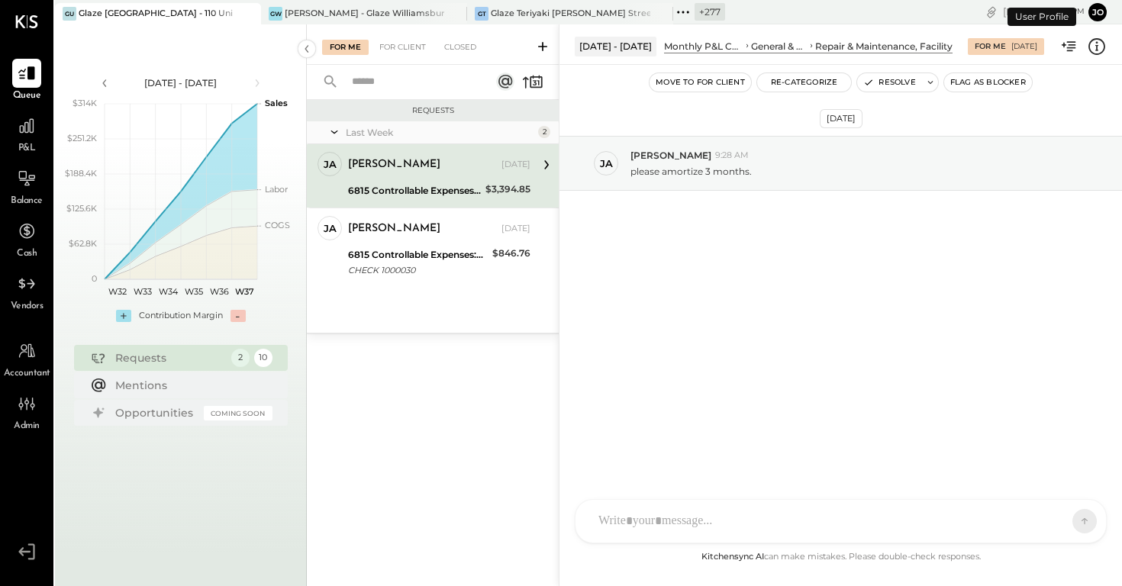
click at [541, 51] on icon at bounding box center [542, 46] width 15 height 15
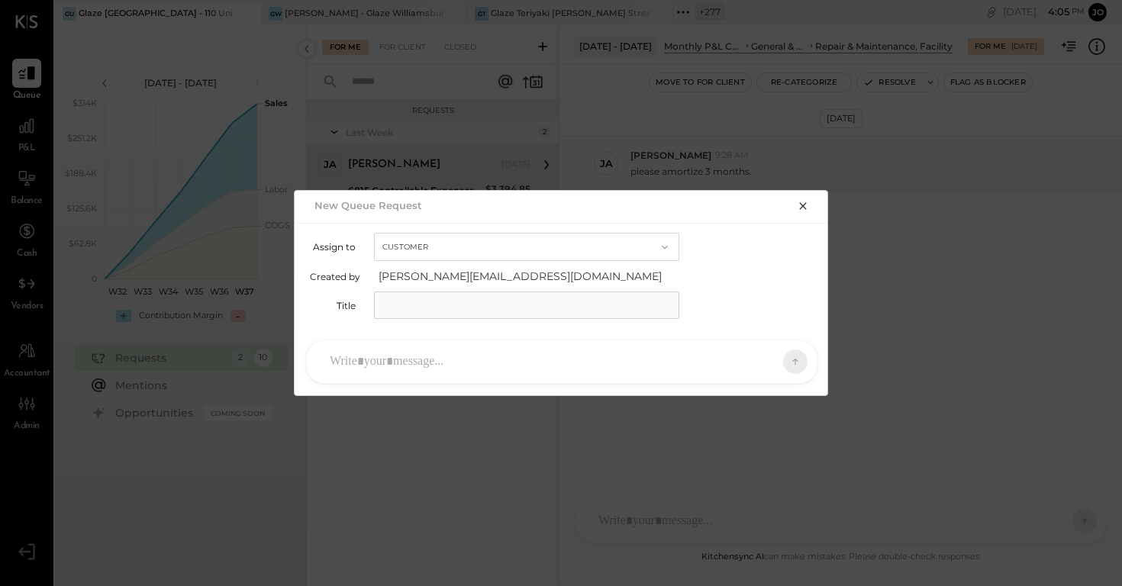
click at [544, 253] on button "Customer" at bounding box center [526, 247] width 305 height 28
click at [524, 274] on div "Accountant" at bounding box center [527, 274] width 304 height 27
click at [515, 299] on input "text" at bounding box center [526, 305] width 305 height 27
type input "**********"
click at [521, 350] on div at bounding box center [548, 362] width 452 height 34
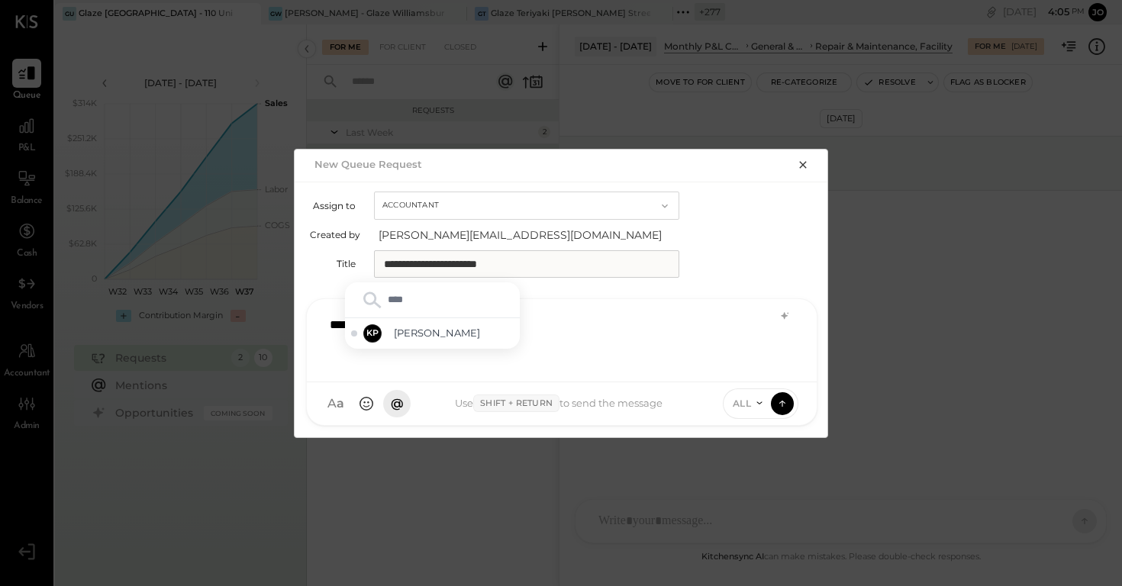
type input "*****"
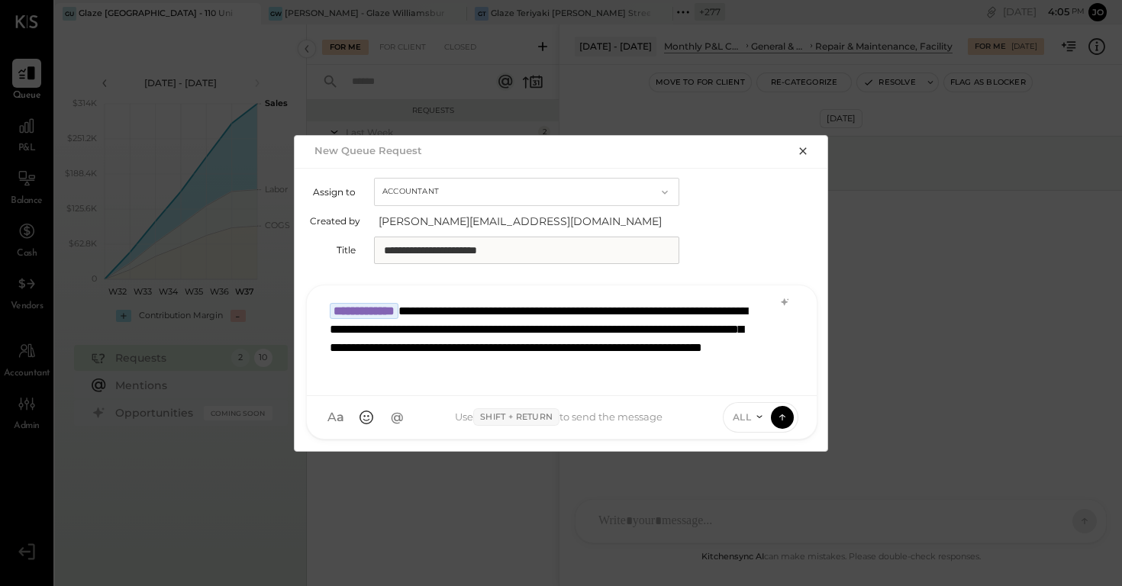
scroll to position [1, 0]
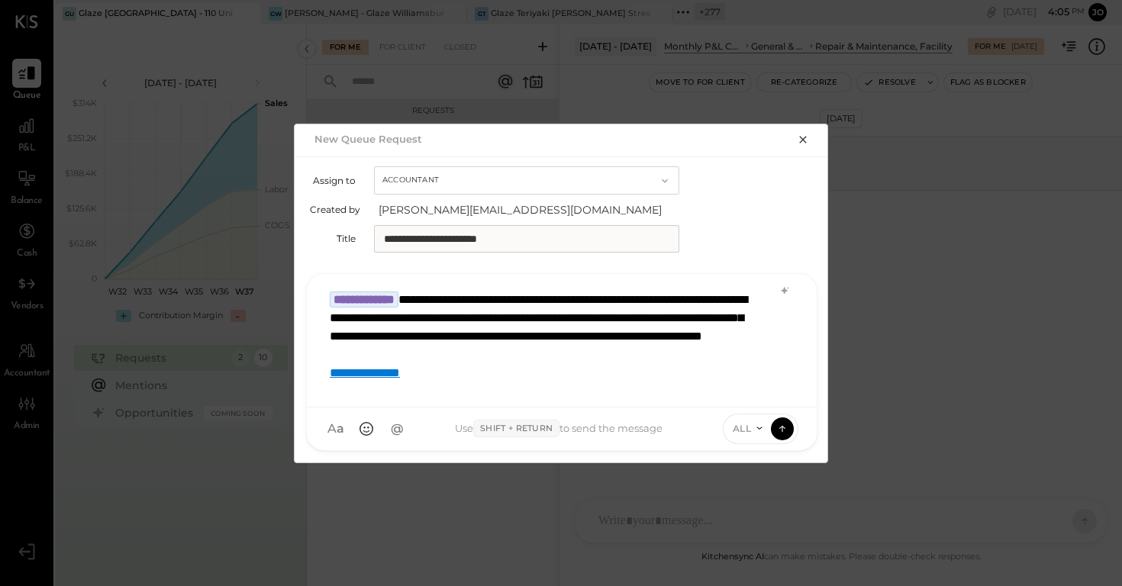
click at [755, 430] on icon at bounding box center [760, 428] width 12 height 12
click at [760, 392] on div "INTERNAL" at bounding box center [769, 391] width 90 height 25
click at [780, 428] on icon at bounding box center [783, 428] width 14 height 15
